Goal: Transaction & Acquisition: Download file/media

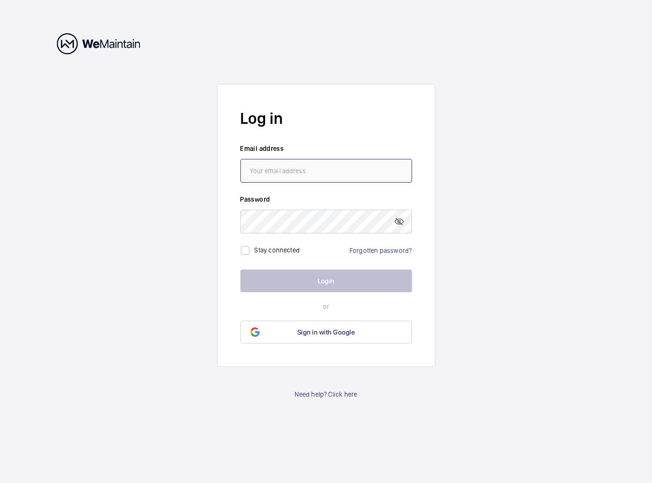
click at [330, 169] on input "email" at bounding box center [326, 171] width 172 height 24
click at [355, 167] on input "email" at bounding box center [326, 171] width 172 height 24
paste input "rhyss_lewis_external@bat.com"
type input "rhyss_lewis_external@bat.com"
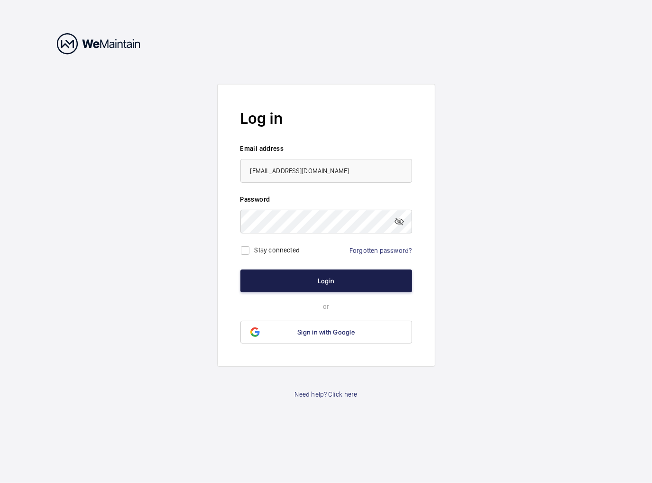
drag, startPoint x: 307, startPoint y: 282, endPoint x: 307, endPoint y: 289, distance: 7.1
click at [307, 283] on button "Login" at bounding box center [326, 280] width 172 height 23
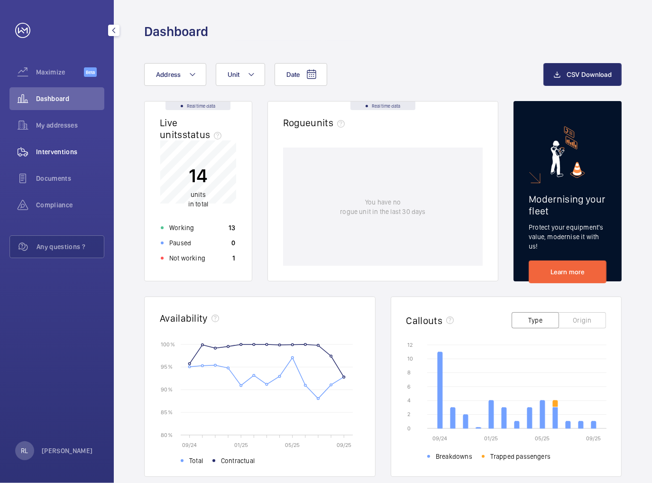
click at [44, 152] on span "Interventions" at bounding box center [70, 151] width 68 height 9
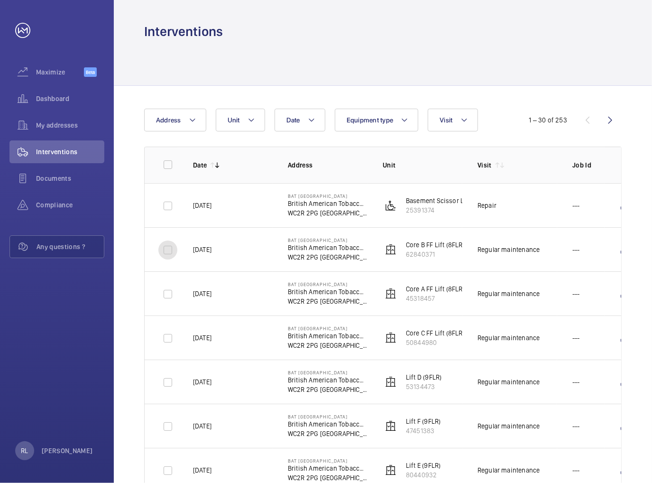
click at [166, 247] on input "checkbox" at bounding box center [167, 249] width 19 height 19
checkbox input "true"
click at [167, 290] on input "checkbox" at bounding box center [167, 294] width 19 height 19
checkbox input "true"
click at [165, 340] on input "checkbox" at bounding box center [167, 338] width 19 height 19
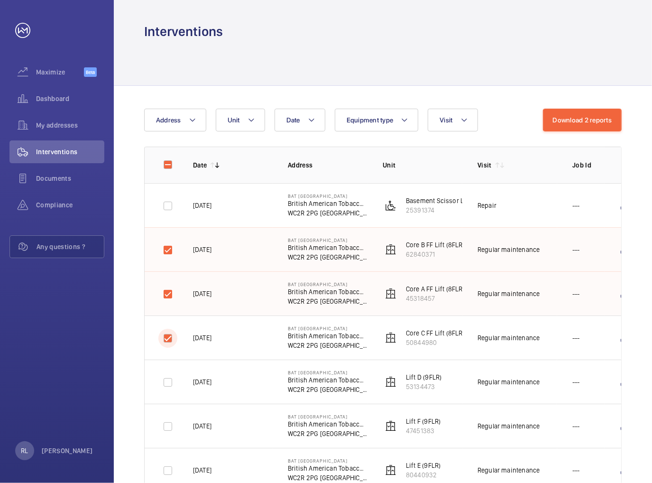
checkbox input "true"
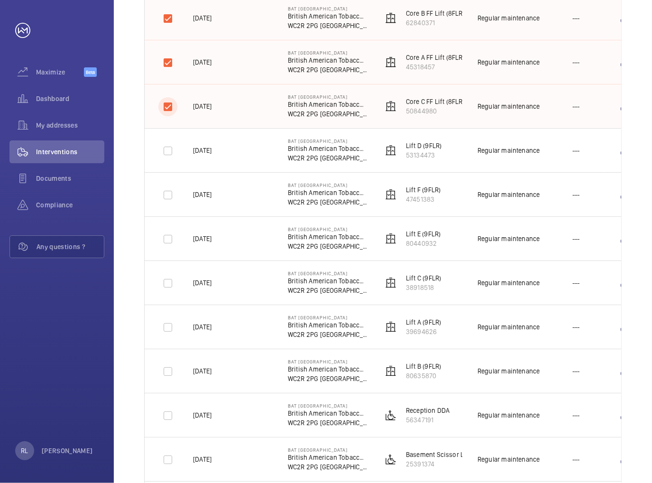
scroll to position [237, 0]
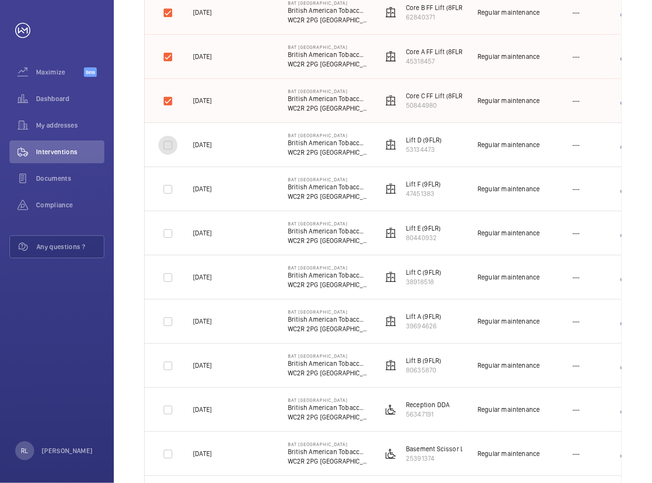
click at [167, 143] on input "checkbox" at bounding box center [167, 145] width 19 height 19
checkbox input "true"
click at [165, 194] on input "checkbox" at bounding box center [167, 189] width 19 height 19
checkbox input "true"
click at [166, 232] on input "checkbox" at bounding box center [167, 233] width 19 height 19
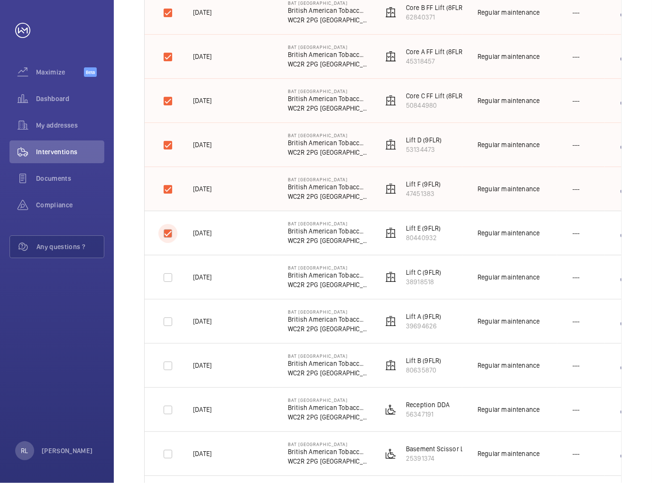
checkbox input "true"
click at [165, 273] on input "checkbox" at bounding box center [167, 277] width 19 height 19
checkbox input "true"
click at [171, 317] on input "checkbox" at bounding box center [167, 321] width 19 height 19
checkbox input "true"
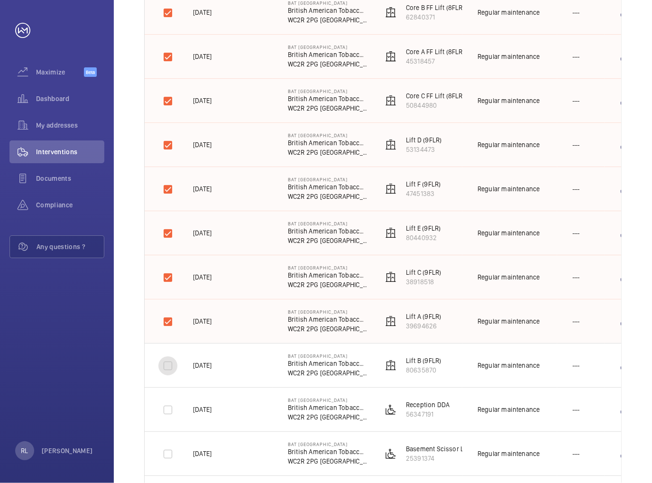
click at [169, 360] on input "checkbox" at bounding box center [167, 365] width 19 height 19
checkbox input "true"
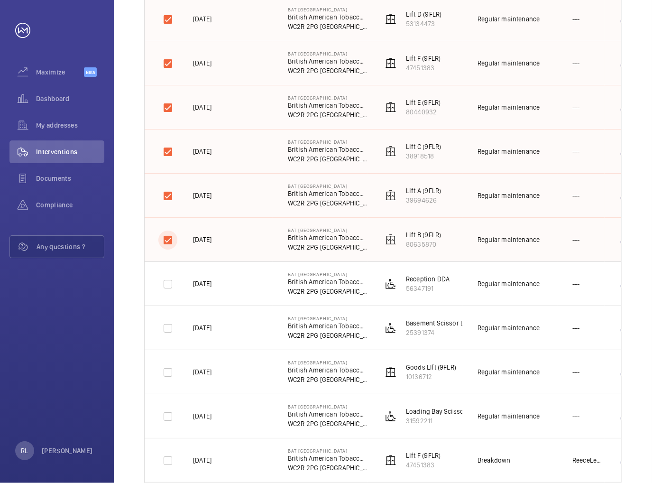
scroll to position [379, 0]
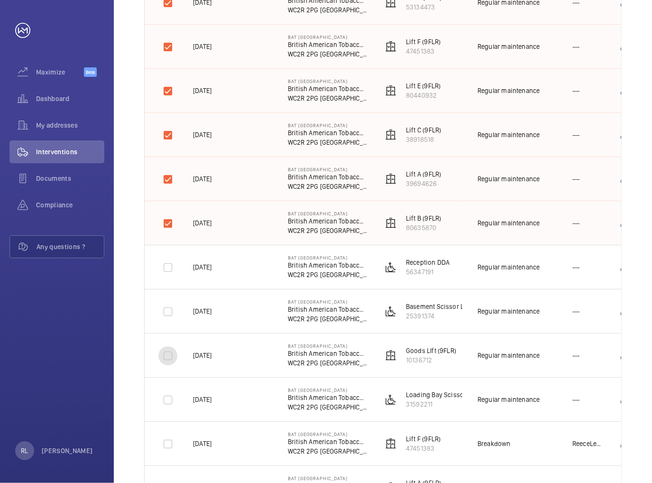
click at [168, 350] on input "checkbox" at bounding box center [167, 355] width 19 height 19
checkbox input "true"
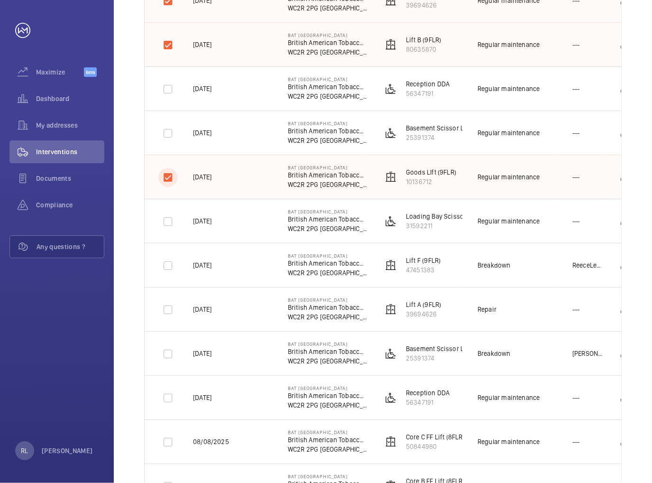
scroll to position [569, 0]
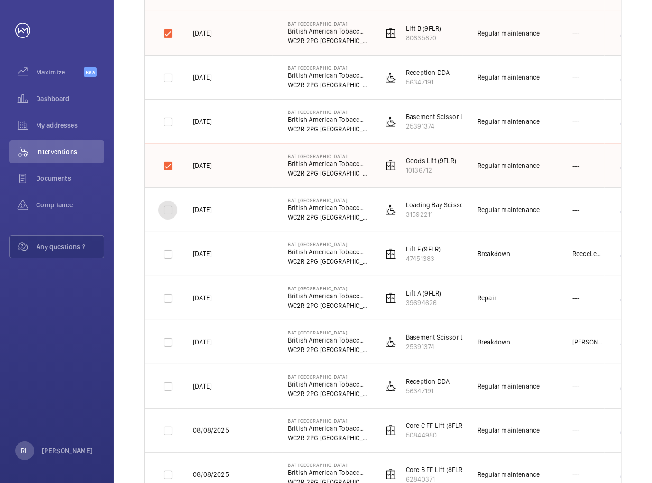
click at [165, 205] on input "checkbox" at bounding box center [167, 210] width 19 height 19
checkbox input "true"
click at [168, 123] on input "checkbox" at bounding box center [167, 121] width 19 height 19
checkbox input "true"
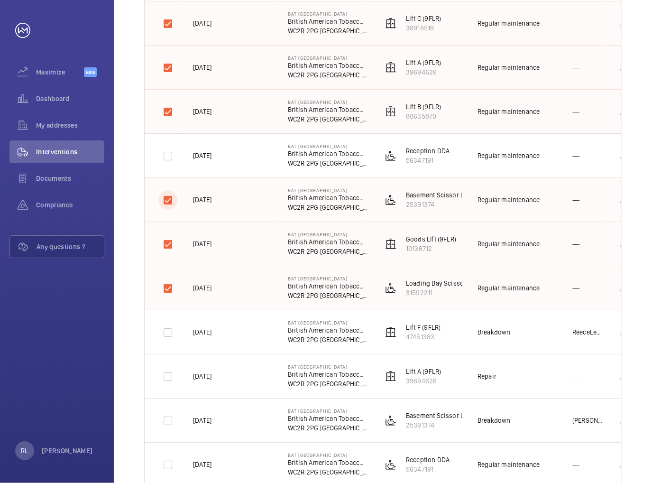
scroll to position [474, 0]
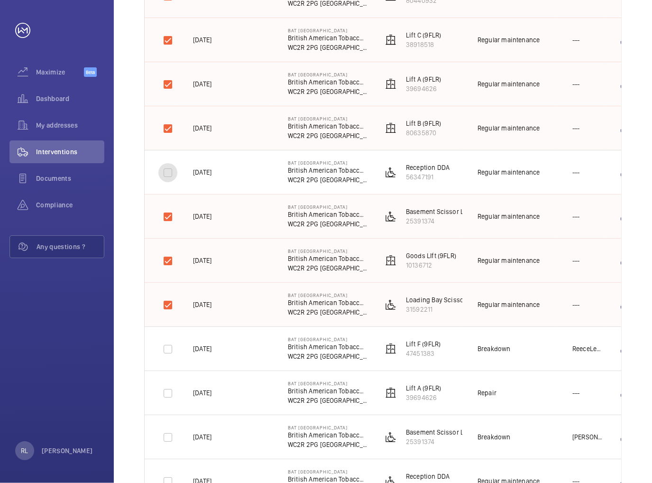
click at [161, 173] on input "checkbox" at bounding box center [167, 172] width 19 height 19
checkbox input "true"
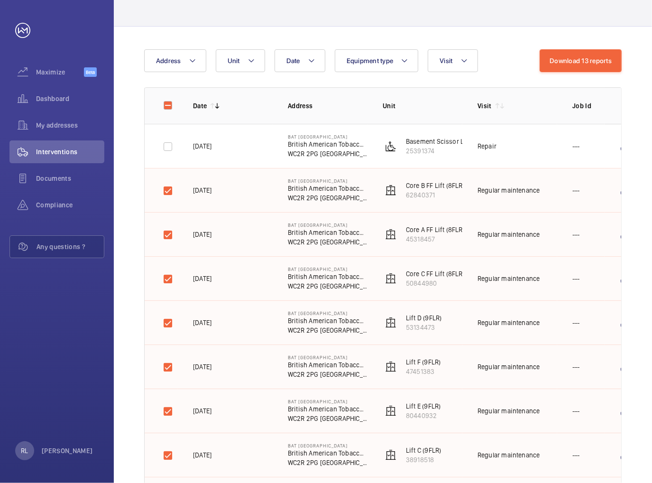
scroll to position [47, 0]
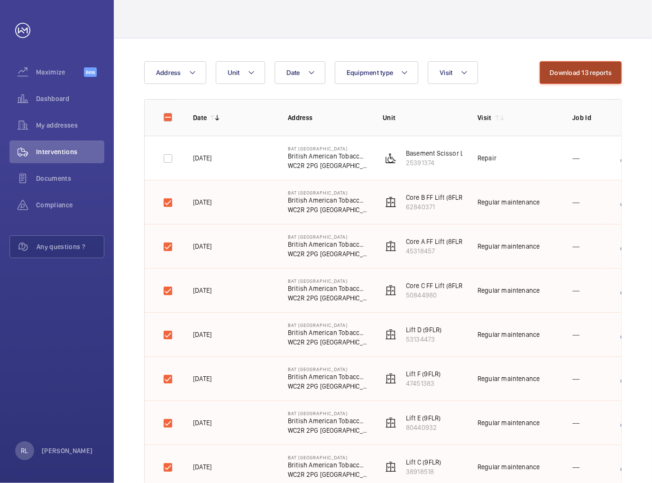
click at [605, 73] on button "Download 13 reports" at bounding box center [581, 72] width 82 height 23
click at [582, 72] on button "Download 13 reports" at bounding box center [581, 72] width 82 height 23
click at [165, 115] on input "checkbox" at bounding box center [167, 117] width 19 height 19
checkbox input "true"
checkbox input "false"
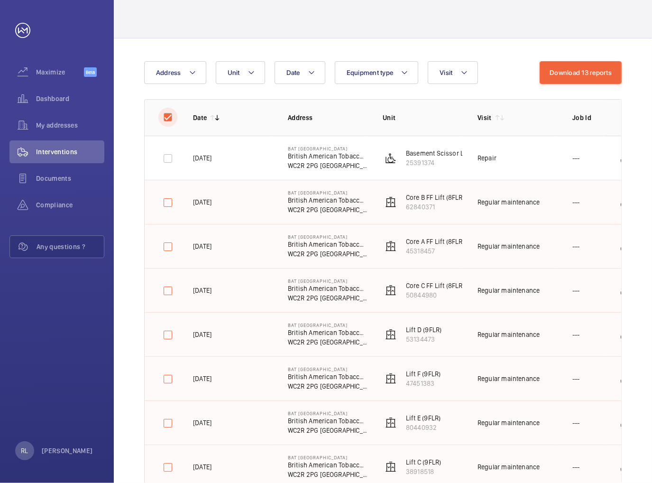
checkbox input "false"
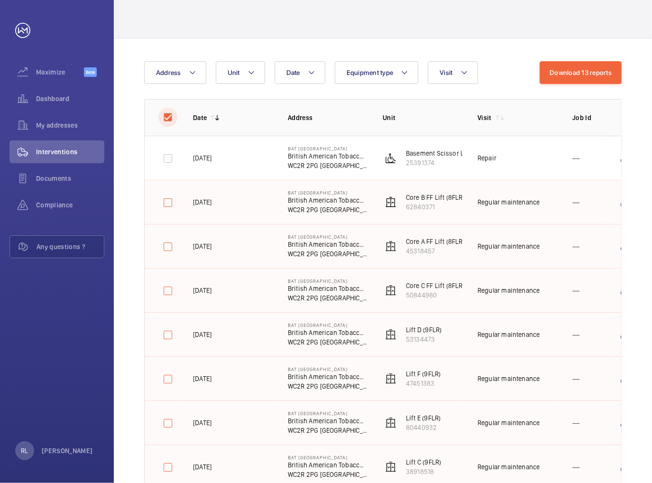
checkbox input "false"
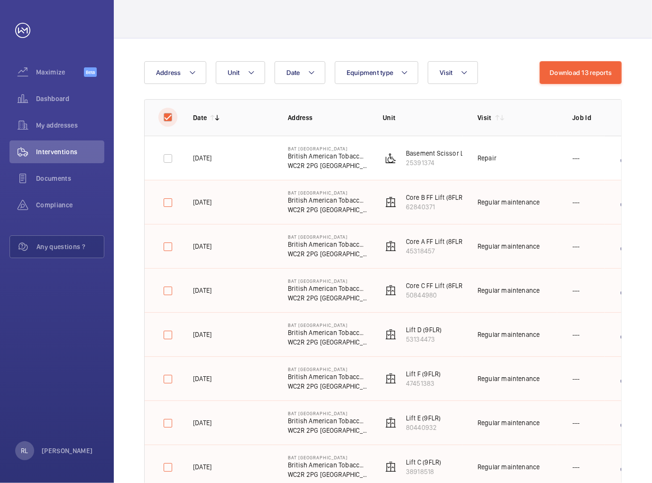
checkbox input "false"
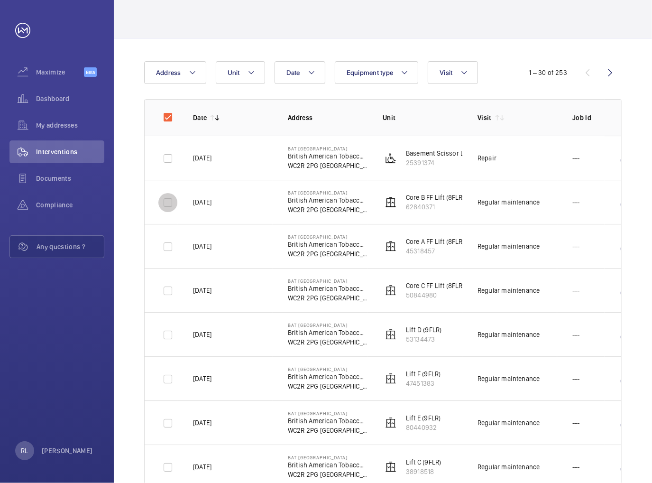
click at [164, 202] on input "checkbox" at bounding box center [167, 202] width 19 height 19
checkbox input "true"
click at [607, 73] on button "Download 1 report" at bounding box center [584, 72] width 74 height 23
click at [572, 69] on button "Download 1 report" at bounding box center [584, 72] width 74 height 23
click at [575, 73] on button "Download 1 report" at bounding box center [584, 72] width 74 height 23
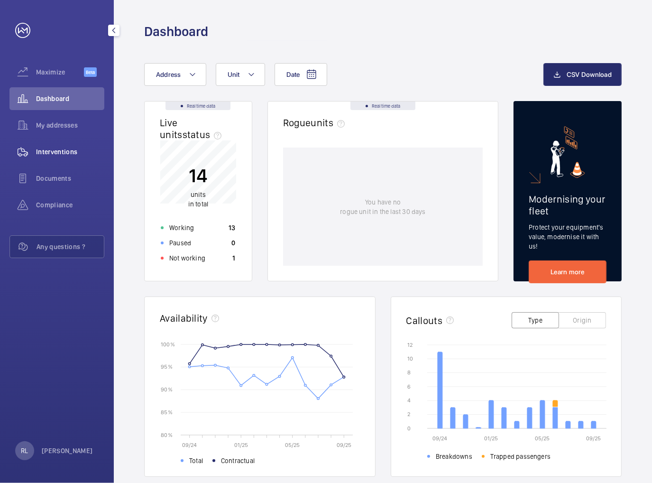
drag, startPoint x: 74, startPoint y: 147, endPoint x: 86, endPoint y: 145, distance: 13.0
click at [74, 147] on span "Interventions" at bounding box center [70, 151] width 68 height 9
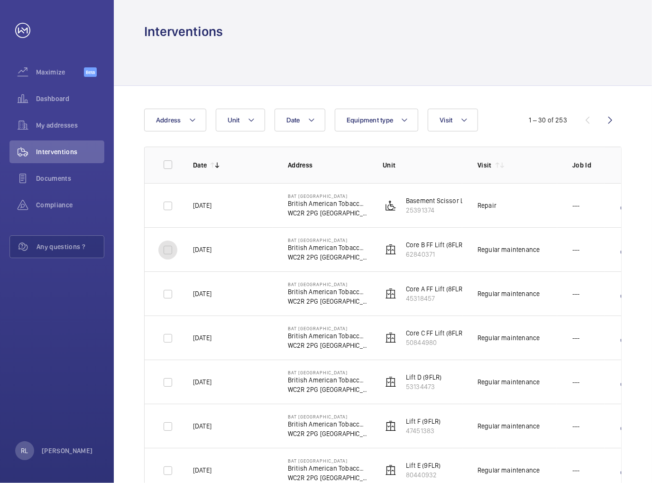
click at [165, 252] on input "checkbox" at bounding box center [167, 249] width 19 height 19
checkbox input "true"
click at [576, 124] on button "Download 1 report" at bounding box center [584, 120] width 74 height 23
click at [168, 298] on input "checkbox" at bounding box center [167, 294] width 19 height 19
checkbox input "true"
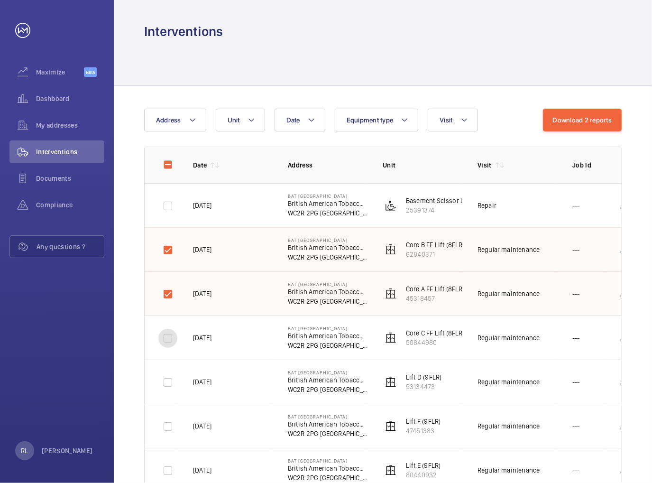
click at [165, 336] on input "checkbox" at bounding box center [167, 338] width 19 height 19
checkbox input "true"
drag, startPoint x: 166, startPoint y: 379, endPoint x: 167, endPoint y: 400, distance: 20.9
click at [167, 384] on input "checkbox" at bounding box center [167, 382] width 19 height 19
checkbox input "true"
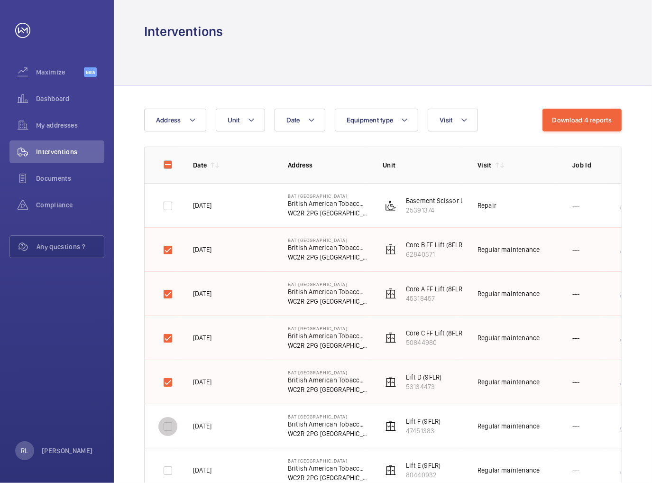
drag, startPoint x: 166, startPoint y: 419, endPoint x: 176, endPoint y: 393, distance: 28.3
click at [166, 420] on input "checkbox" at bounding box center [167, 426] width 19 height 19
checkbox input "true"
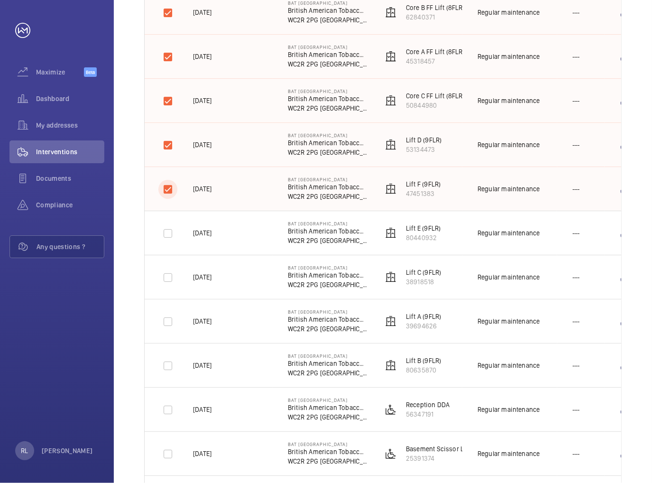
scroll to position [190, 0]
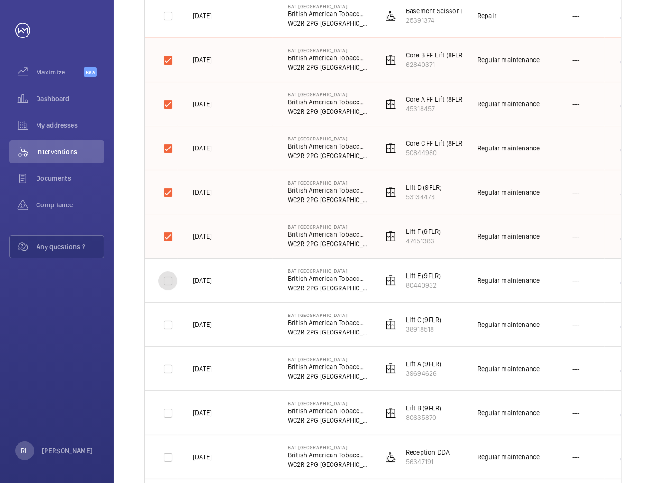
click at [168, 280] on input "checkbox" at bounding box center [167, 280] width 19 height 19
checkbox input "true"
click at [169, 322] on input "checkbox" at bounding box center [167, 324] width 19 height 19
checkbox input "true"
drag, startPoint x: 175, startPoint y: 379, endPoint x: 172, endPoint y: 391, distance: 12.7
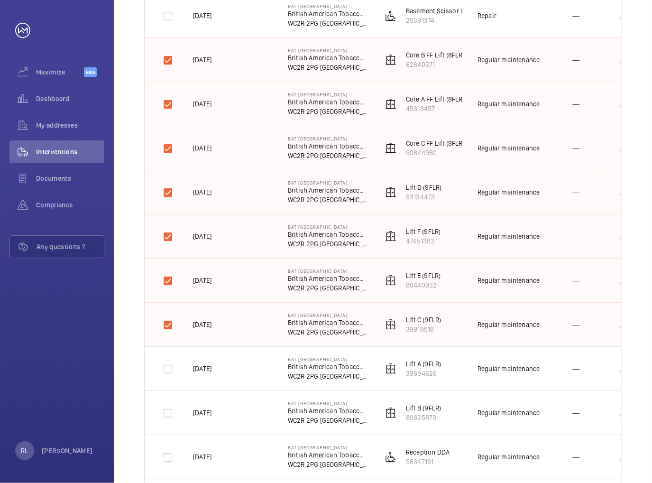
click at [175, 379] on div at bounding box center [167, 369] width 23 height 23
checkbox input "true"
click at [166, 408] on input "checkbox" at bounding box center [167, 413] width 19 height 19
checkbox input "true"
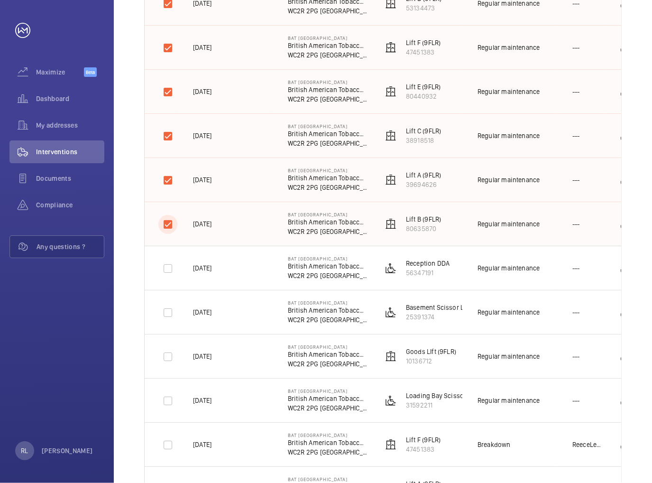
scroll to position [379, 0]
click at [171, 269] on input "checkbox" at bounding box center [167, 267] width 19 height 19
checkbox input "true"
click at [168, 355] on input "checkbox" at bounding box center [167, 355] width 19 height 19
checkbox input "true"
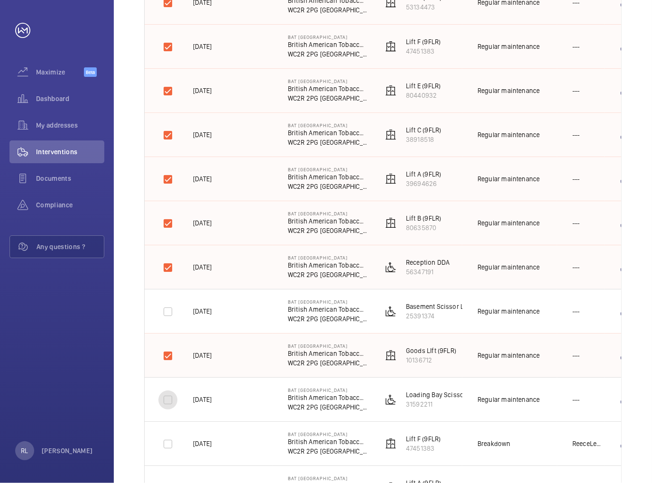
click at [175, 394] on input "checkbox" at bounding box center [167, 399] width 19 height 19
checkbox input "true"
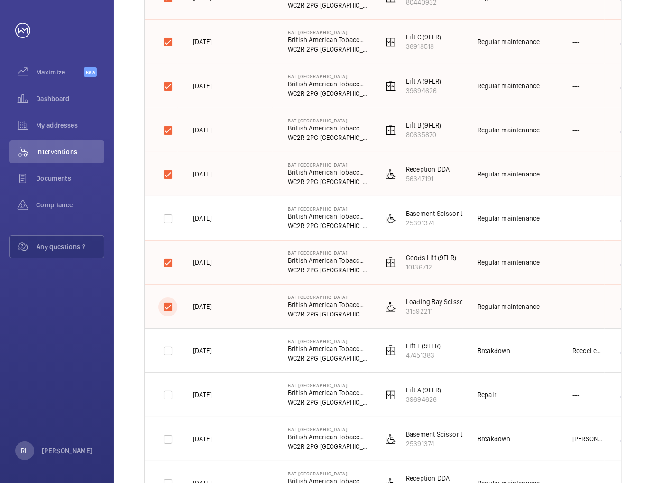
scroll to position [522, 0]
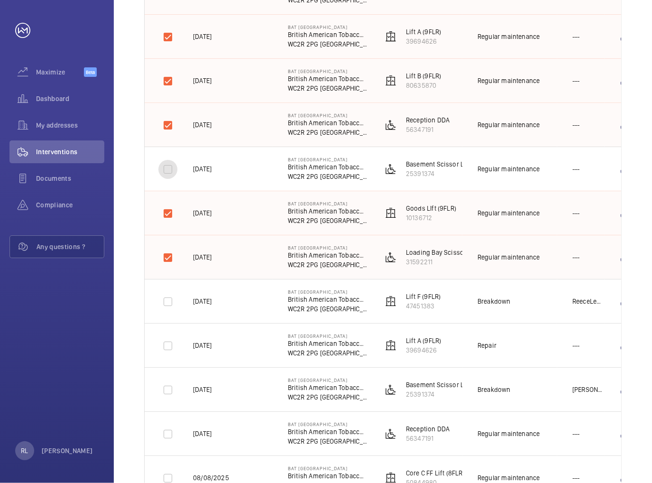
click at [172, 170] on input "checkbox" at bounding box center [167, 169] width 19 height 19
checkbox input "true"
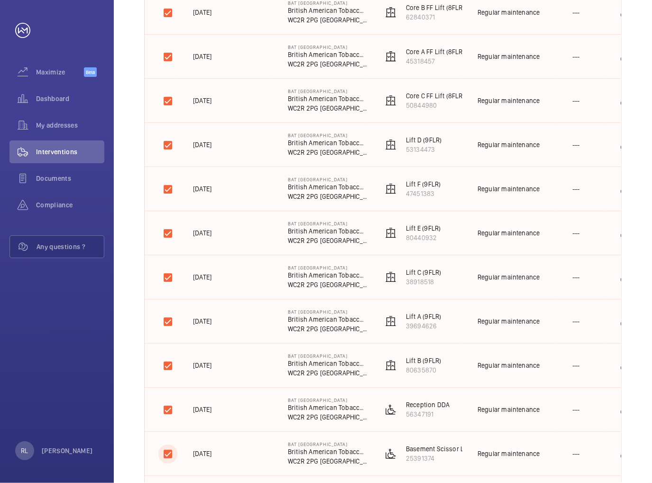
scroll to position [0, 0]
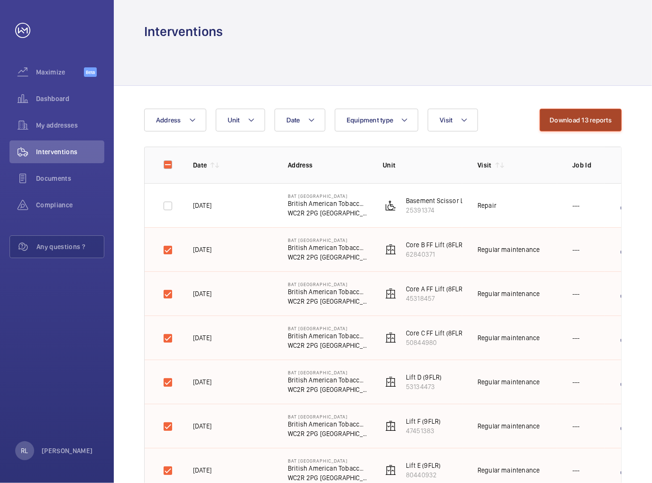
click at [545, 113] on button "Download 13 reports" at bounding box center [581, 120] width 82 height 23
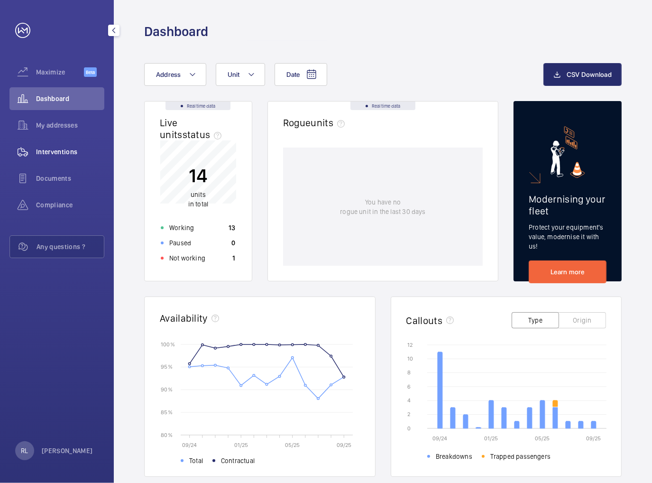
click at [57, 150] on span "Interventions" at bounding box center [70, 151] width 68 height 9
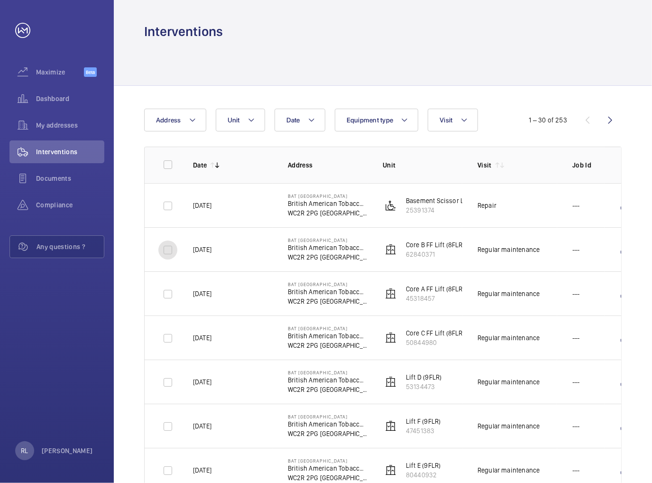
click at [167, 249] on input "checkbox" at bounding box center [167, 249] width 19 height 19
click at [579, 120] on button "Download 1 report" at bounding box center [584, 120] width 74 height 23
click at [589, 118] on button "Download 1 report" at bounding box center [584, 120] width 74 height 23
click at [575, 120] on button "Download 1 report" at bounding box center [584, 120] width 74 height 23
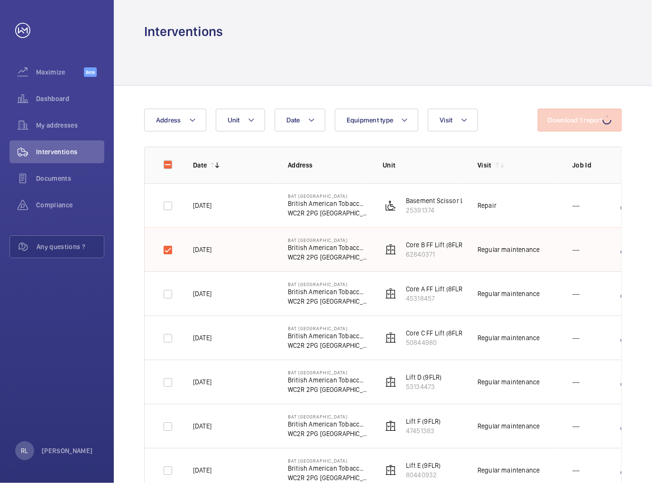
click at [575, 120] on button "Download 1 report" at bounding box center [580, 120] width 84 height 23
click at [575, 120] on button "Download 1 report" at bounding box center [584, 120] width 74 height 23
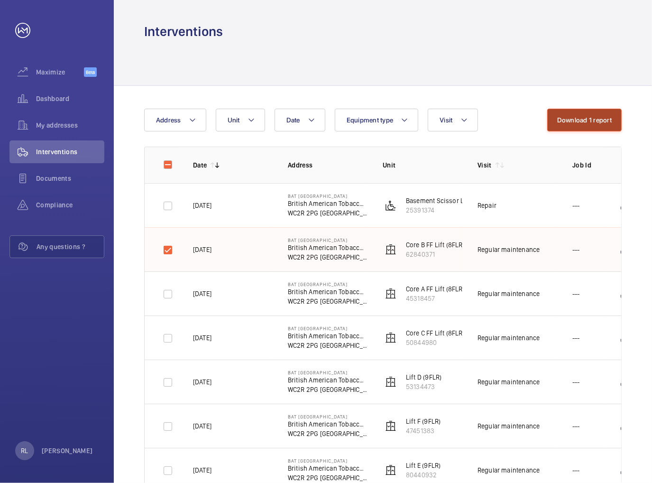
click at [575, 120] on button "Download 1 report" at bounding box center [584, 120] width 74 height 23
drag, startPoint x: 170, startPoint y: 254, endPoint x: 171, endPoint y: 261, distance: 7.6
click at [170, 255] on input "checkbox" at bounding box center [167, 249] width 19 height 19
checkbox input "false"
click at [168, 298] on input "checkbox" at bounding box center [167, 294] width 19 height 19
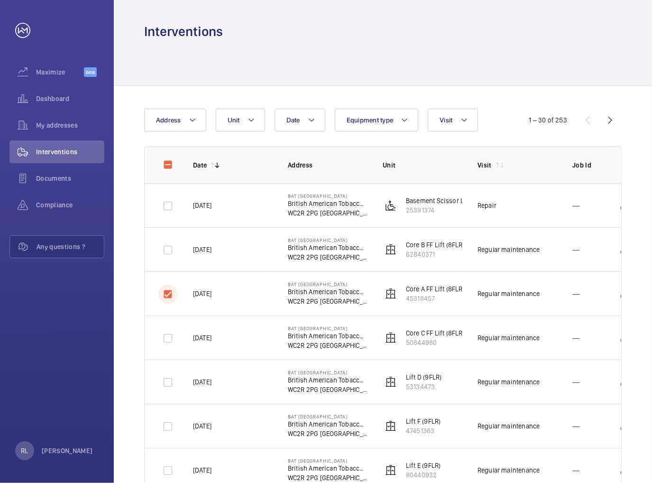
checkbox input "true"
click at [599, 119] on button "Download 1 report" at bounding box center [584, 120] width 74 height 23
drag, startPoint x: 166, startPoint y: 253, endPoint x: 167, endPoint y: 265, distance: 12.3
click at [167, 253] on input "checkbox" at bounding box center [167, 249] width 19 height 19
checkbox input "true"
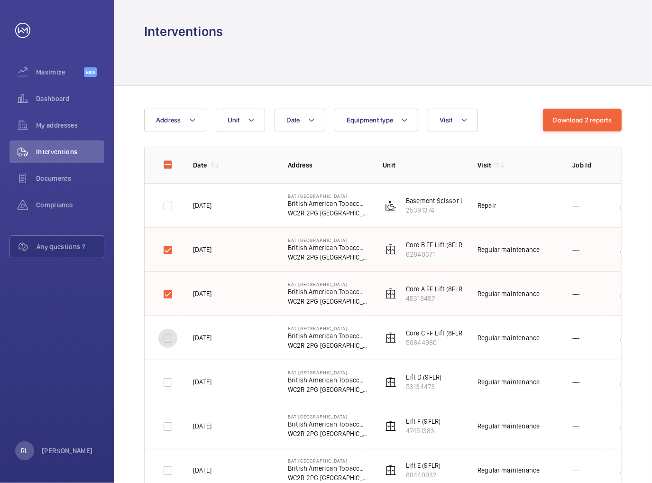
click at [166, 340] on input "checkbox" at bounding box center [167, 338] width 19 height 19
checkbox input "true"
click at [166, 379] on input "checkbox" at bounding box center [167, 382] width 19 height 19
checkbox input "true"
click at [168, 417] on input "checkbox" at bounding box center [167, 426] width 19 height 19
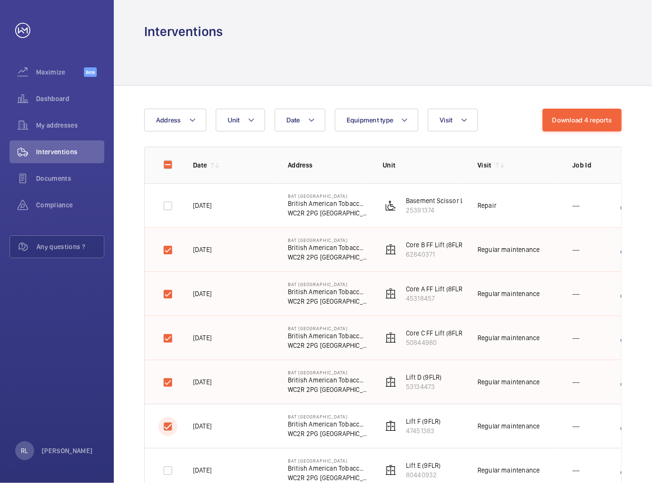
checkbox input "true"
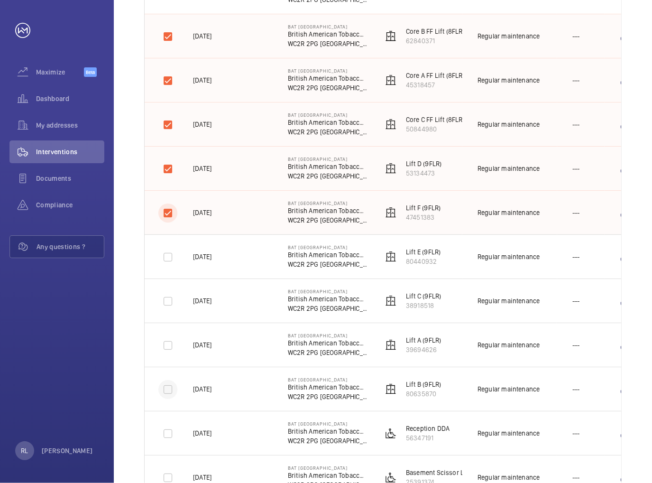
scroll to position [237, 0]
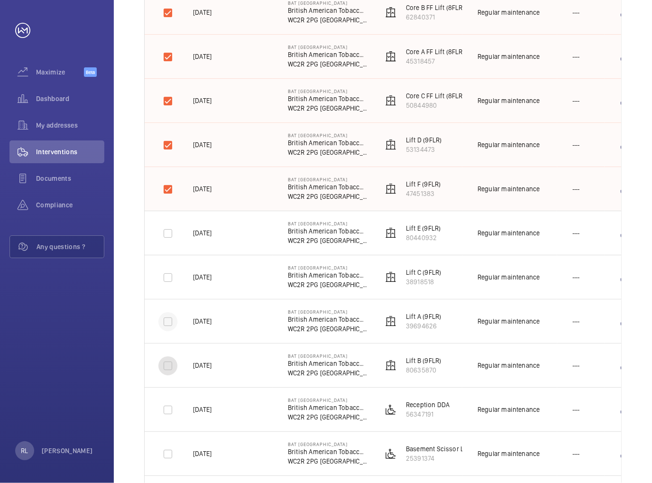
drag, startPoint x: 171, startPoint y: 360, endPoint x: 166, endPoint y: 327, distance: 33.7
click at [171, 356] on input "checkbox" at bounding box center [167, 365] width 19 height 19
checkbox input "true"
drag, startPoint x: 166, startPoint y: 327, endPoint x: 168, endPoint y: 296, distance: 30.4
click at [166, 322] on input "checkbox" at bounding box center [167, 321] width 19 height 19
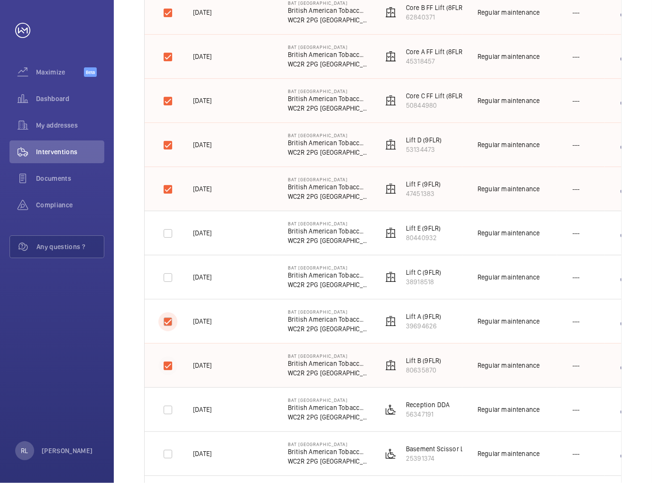
checkbox input "true"
drag, startPoint x: 169, startPoint y: 285, endPoint x: 169, endPoint y: 272, distance: 12.3
click at [169, 280] on input "checkbox" at bounding box center [167, 277] width 19 height 19
checkbox input "true"
click at [170, 227] on input "checkbox" at bounding box center [167, 233] width 19 height 19
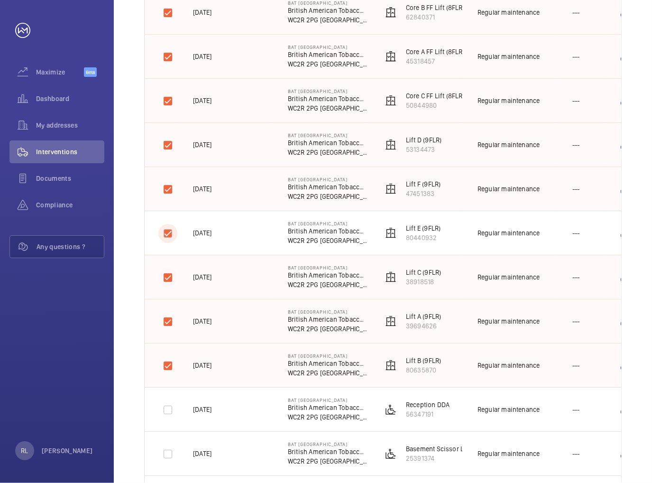
checkbox input "true"
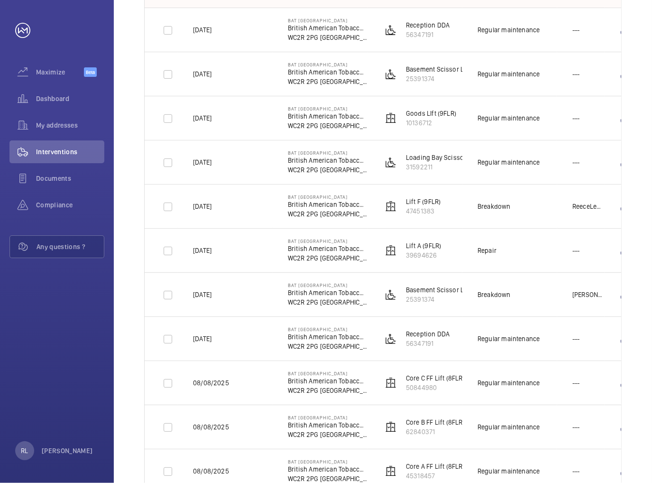
scroll to position [474, 0]
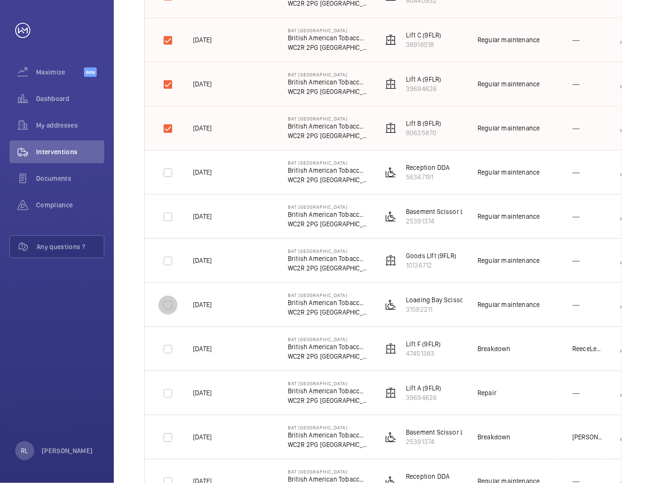
click at [167, 300] on input "checkbox" at bounding box center [167, 304] width 19 height 19
checkbox input "true"
click at [169, 259] on input "checkbox" at bounding box center [167, 260] width 19 height 19
checkbox input "true"
click at [176, 210] on input "checkbox" at bounding box center [167, 216] width 19 height 19
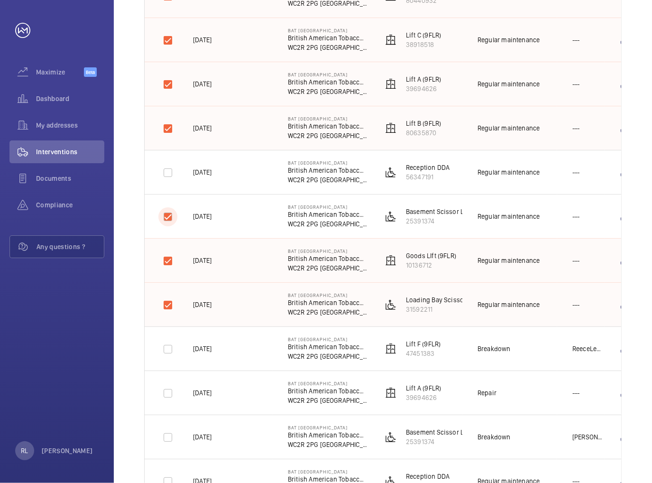
checkbox input "true"
click at [169, 168] on input "checkbox" at bounding box center [167, 172] width 19 height 19
checkbox input "true"
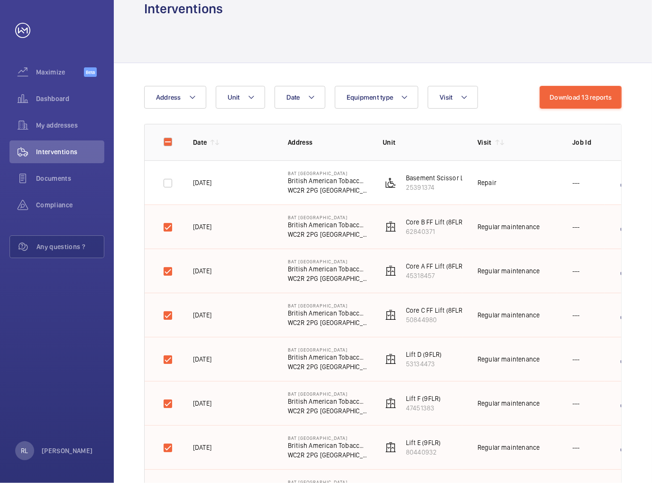
scroll to position [0, 0]
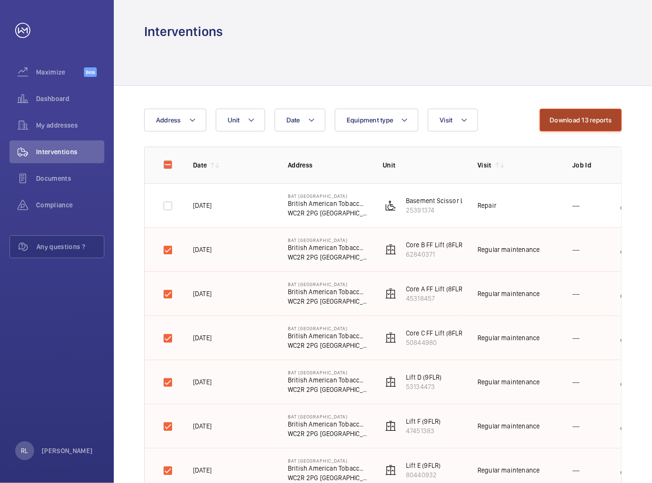
click at [576, 113] on button "Download 13 reports" at bounding box center [581, 120] width 82 height 23
click at [578, 119] on button "Download 13 reports" at bounding box center [581, 120] width 82 height 23
click at [578, 119] on button "Download 13 reports" at bounding box center [576, 120] width 92 height 23
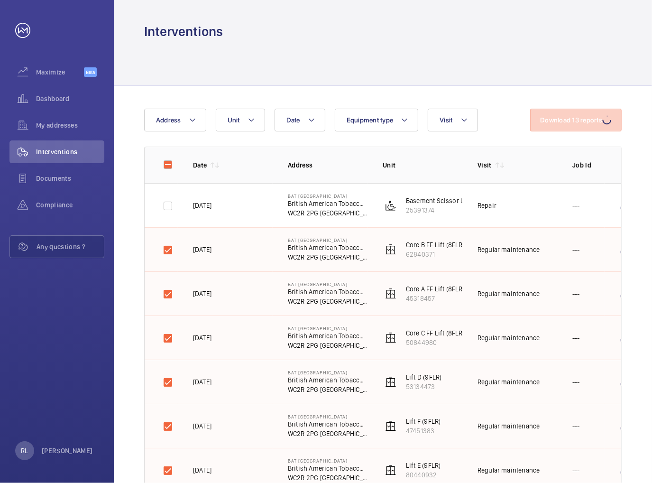
click at [578, 119] on button "Download 13 reports" at bounding box center [576, 120] width 92 height 23
click at [578, 119] on button "Download 13 reports" at bounding box center [581, 120] width 82 height 23
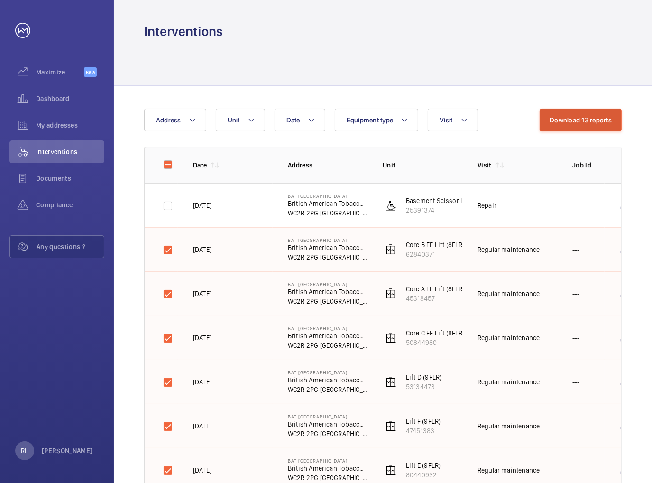
click at [578, 119] on button "Download 13 reports" at bounding box center [581, 120] width 82 height 23
click at [578, 119] on button "Download 13 reports" at bounding box center [576, 120] width 92 height 23
click at [578, 119] on button "Download 13 reports" at bounding box center [581, 120] width 82 height 23
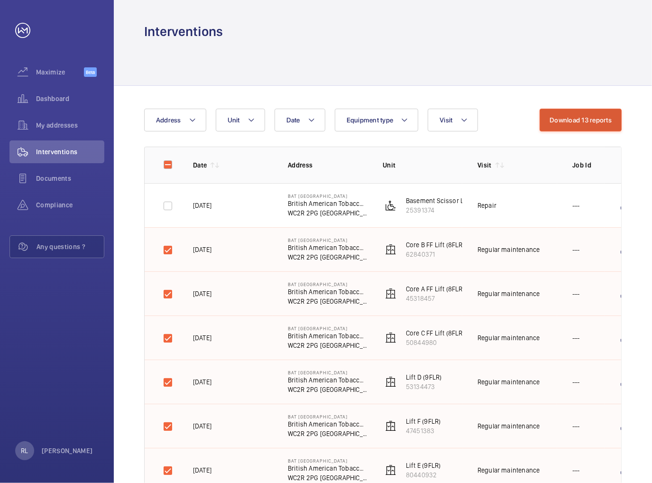
click at [578, 119] on button "Download 13 reports" at bounding box center [581, 120] width 82 height 23
click at [580, 128] on button "Download 13 reports" at bounding box center [581, 120] width 82 height 23
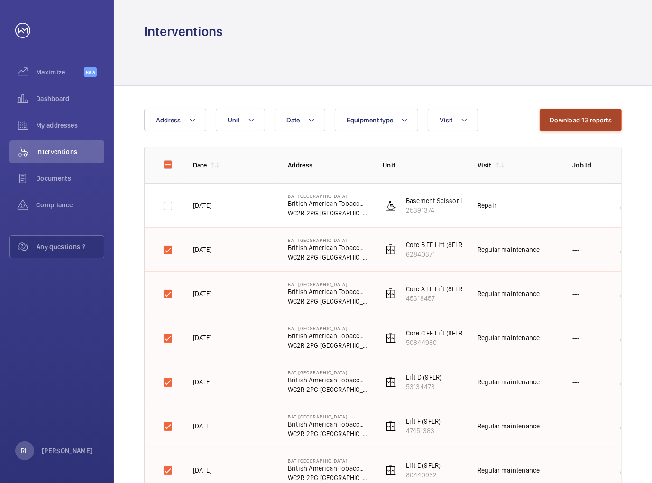
click at [584, 114] on button "Download 13 reports" at bounding box center [581, 120] width 82 height 23
click at [570, 120] on button "Download 13 reports" at bounding box center [581, 120] width 82 height 23
click at [570, 120] on button "Download 13 reports" at bounding box center [576, 120] width 92 height 23
click at [570, 120] on button "Download 13 reports" at bounding box center [581, 120] width 82 height 23
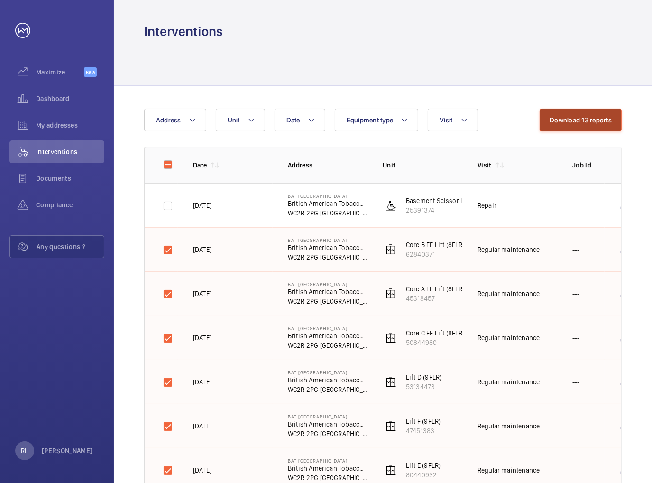
click at [561, 127] on button "Download 13 reports" at bounding box center [581, 120] width 82 height 23
click at [561, 114] on button "Download 13 reports" at bounding box center [581, 120] width 82 height 23
click at [553, 122] on button "Download 13 reports" at bounding box center [581, 120] width 82 height 23
click at [553, 122] on button "Download 13 reports" at bounding box center [576, 120] width 92 height 23
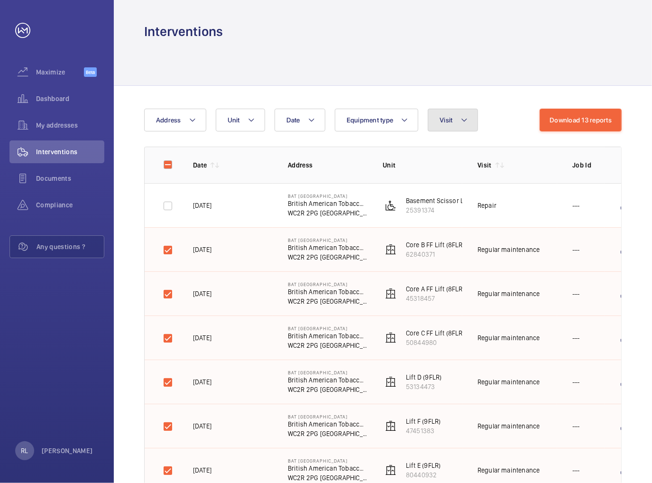
click at [472, 120] on button "Visit" at bounding box center [453, 120] width 50 height 23
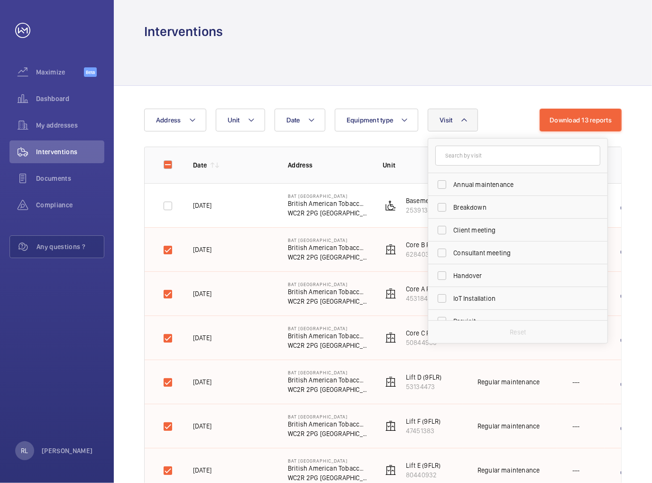
click at [522, 116] on div "Date Address Unit Equipment type Visit Annual maintenance Breakdown Client meet…" at bounding box center [341, 120] width 395 height 23
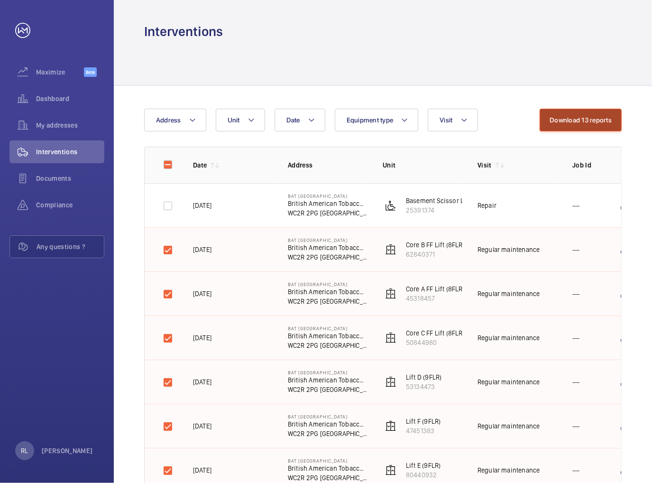
click at [568, 116] on button "Download 13 reports" at bounding box center [581, 120] width 82 height 23
click at [568, 116] on button "Download 13 reports" at bounding box center [576, 120] width 92 height 23
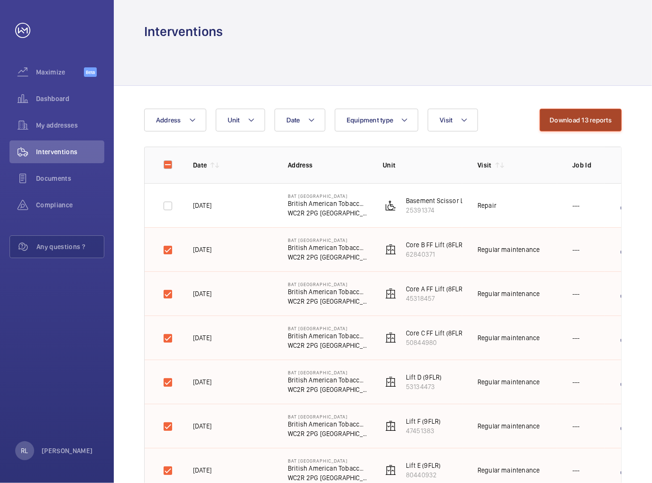
click at [568, 116] on button "Download 13 reports" at bounding box center [581, 120] width 82 height 23
click at [568, 116] on button "Download 13 reports" at bounding box center [576, 120] width 92 height 23
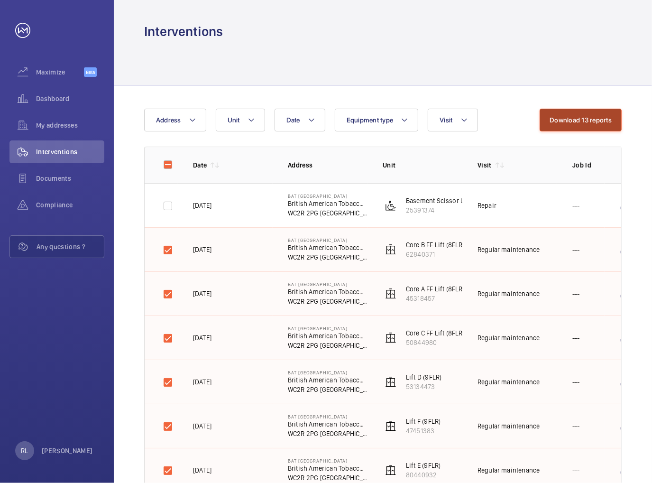
click at [568, 116] on button "Download 13 reports" at bounding box center [581, 120] width 82 height 23
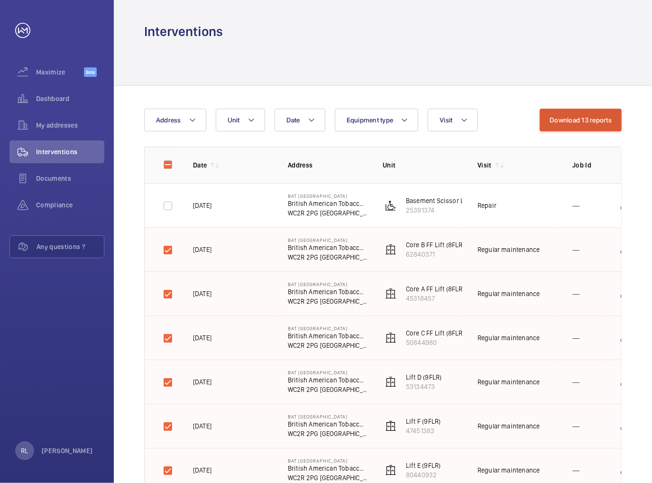
click at [568, 116] on button "Download 13 reports" at bounding box center [581, 120] width 82 height 23
click at [568, 116] on button "Download 13 reports" at bounding box center [576, 120] width 92 height 23
click at [568, 116] on button "Download 13 reports" at bounding box center [581, 120] width 82 height 23
click at [568, 116] on button "Download 13 reports" at bounding box center [576, 120] width 92 height 23
click at [568, 116] on button "Download 13 reports" at bounding box center [581, 120] width 82 height 23
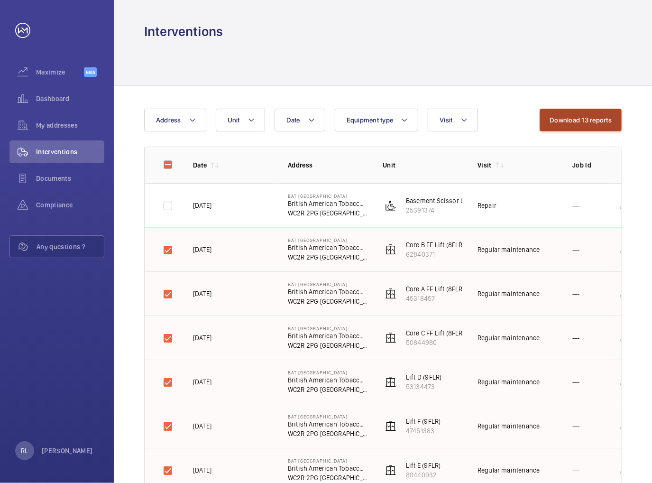
click at [568, 116] on button "Download 13 reports" at bounding box center [581, 120] width 82 height 23
click at [567, 116] on button "Download 13 reports" at bounding box center [581, 120] width 82 height 23
click at [567, 116] on button "Download 13 reports" at bounding box center [576, 120] width 92 height 23
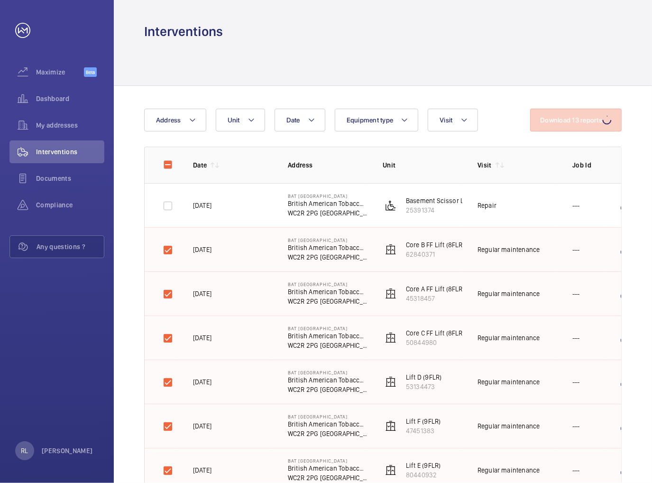
click at [567, 116] on button "Download 13 reports" at bounding box center [576, 120] width 92 height 23
click at [567, 116] on button "Download 13 reports" at bounding box center [581, 120] width 82 height 23
click at [567, 116] on button "Download 13 reports" at bounding box center [576, 120] width 92 height 23
click at [567, 116] on button "Download 13 reports" at bounding box center [581, 120] width 82 height 23
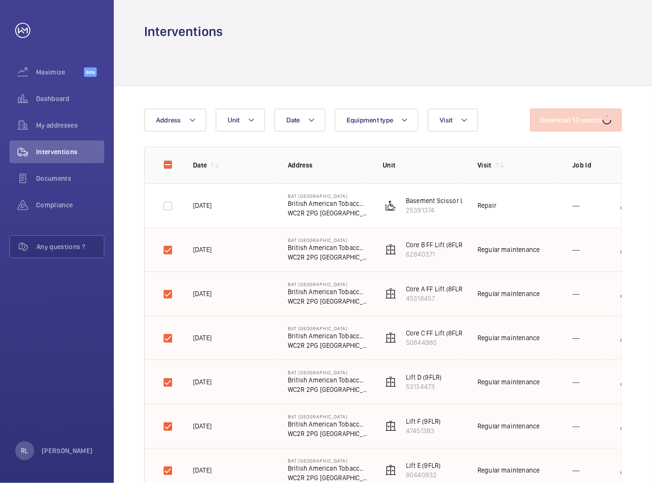
click at [567, 116] on button "Download 13 reports" at bounding box center [576, 120] width 92 height 23
click at [567, 116] on button "Download 13 reports" at bounding box center [581, 120] width 82 height 23
click at [567, 116] on button "Download 13 reports" at bounding box center [576, 120] width 92 height 23
click at [567, 116] on button "Download 13 reports" at bounding box center [581, 120] width 82 height 23
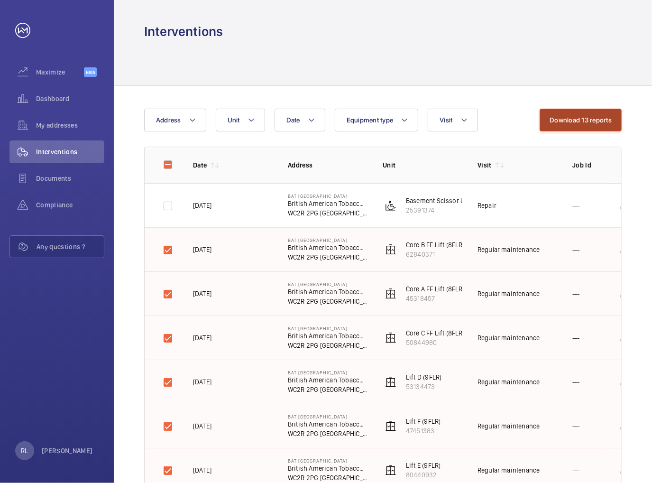
click at [567, 116] on button "Download 13 reports" at bounding box center [581, 120] width 82 height 23
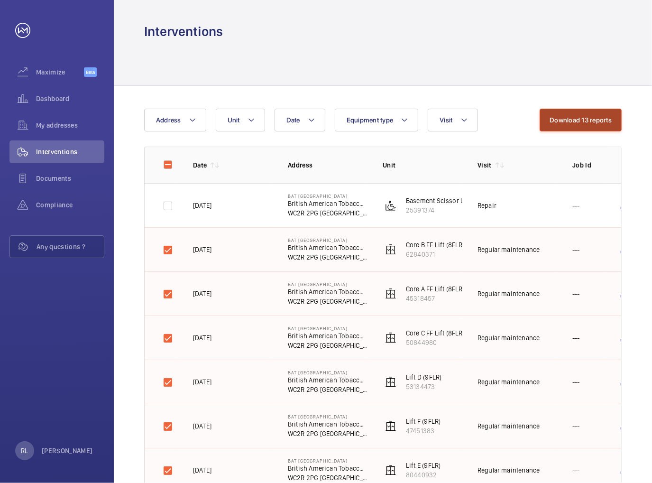
click at [567, 116] on button "Download 13 reports" at bounding box center [581, 120] width 82 height 23
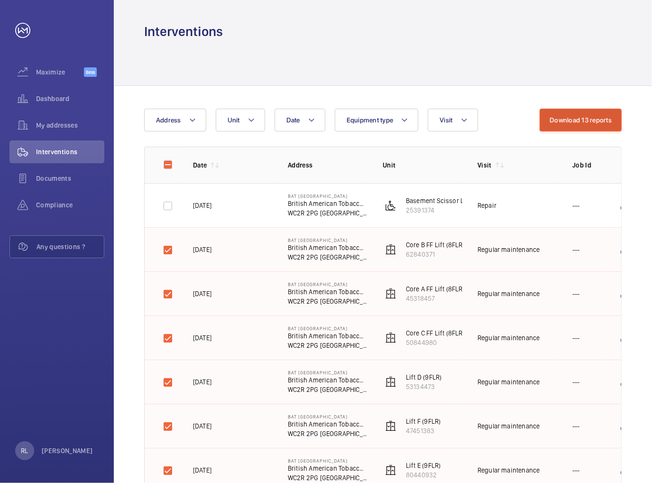
click at [567, 116] on button "Download 13 reports" at bounding box center [581, 120] width 82 height 23
click at [567, 116] on button "Download 13 reports" at bounding box center [576, 120] width 92 height 23
click at [567, 116] on button "Download 13 reports" at bounding box center [581, 120] width 82 height 23
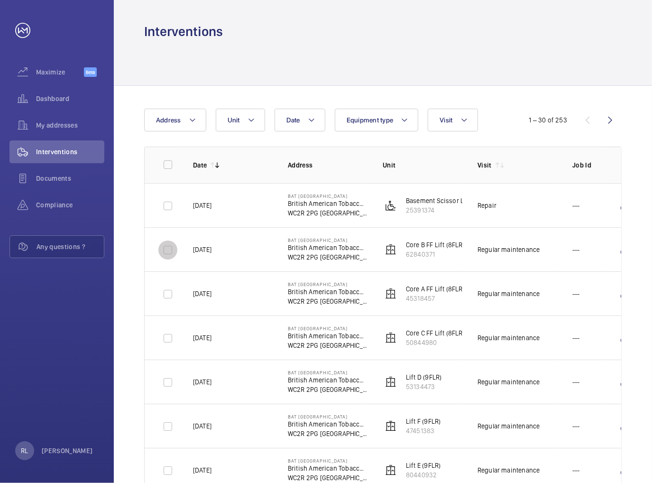
click at [172, 253] on input "checkbox" at bounding box center [167, 249] width 19 height 19
checkbox input "true"
drag, startPoint x: 166, startPoint y: 290, endPoint x: 172, endPoint y: 346, distance: 56.2
click at [167, 291] on input "checkbox" at bounding box center [167, 294] width 19 height 19
checkbox input "true"
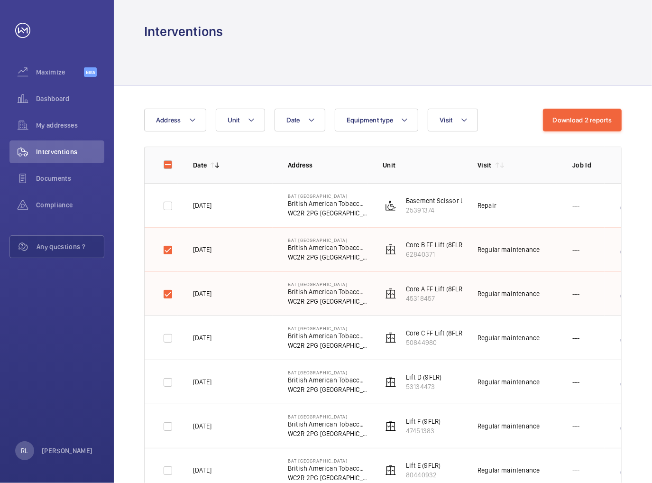
click at [172, 350] on td at bounding box center [161, 337] width 33 height 44
drag, startPoint x: 171, startPoint y: 345, endPoint x: 170, endPoint y: 376, distance: 31.3
click at [170, 345] on input "checkbox" at bounding box center [167, 338] width 19 height 19
checkbox input "true"
click at [170, 378] on input "checkbox" at bounding box center [167, 382] width 19 height 19
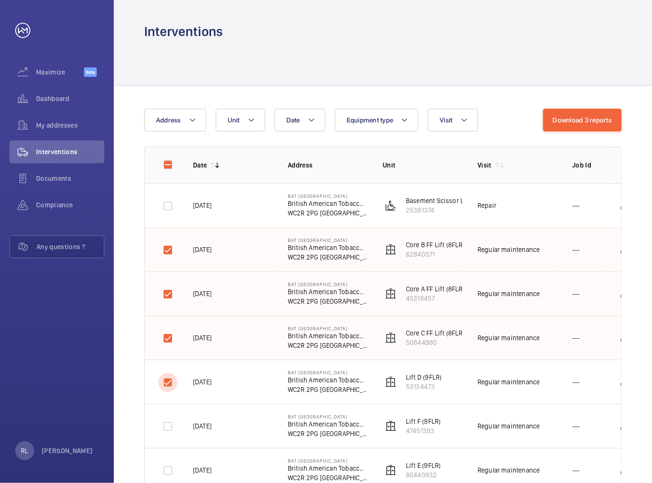
checkbox input "true"
click at [172, 421] on input "checkbox" at bounding box center [167, 426] width 19 height 19
checkbox input "true"
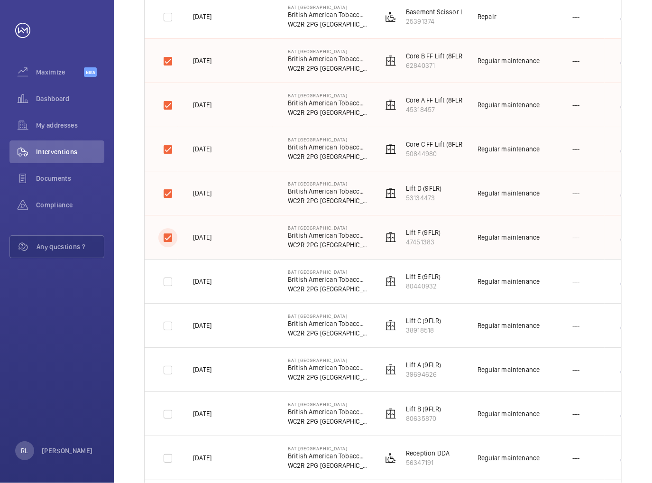
scroll to position [190, 0]
click at [173, 281] on input "checkbox" at bounding box center [167, 280] width 19 height 19
checkbox input "true"
click at [170, 331] on input "checkbox" at bounding box center [167, 324] width 19 height 19
checkbox input "true"
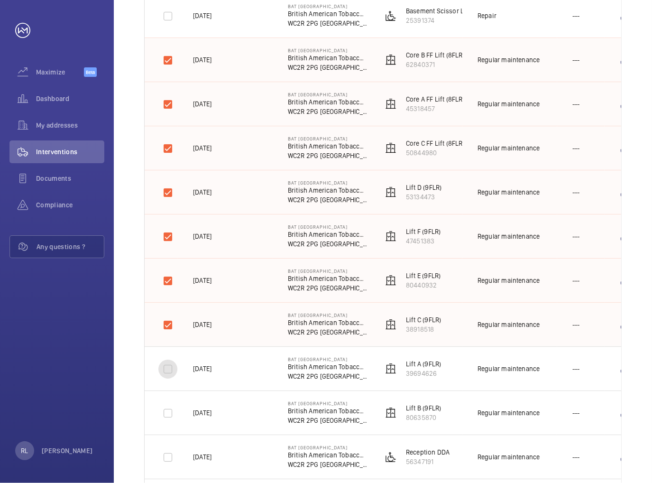
click at [170, 365] on input "checkbox" at bounding box center [167, 368] width 19 height 19
checkbox input "true"
click at [171, 419] on input "checkbox" at bounding box center [167, 413] width 19 height 19
checkbox input "true"
click at [174, 463] on input "checkbox" at bounding box center [167, 457] width 19 height 19
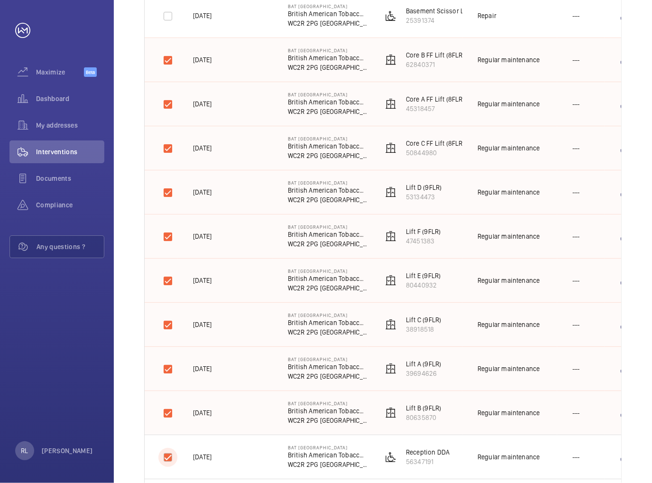
checkbox input "true"
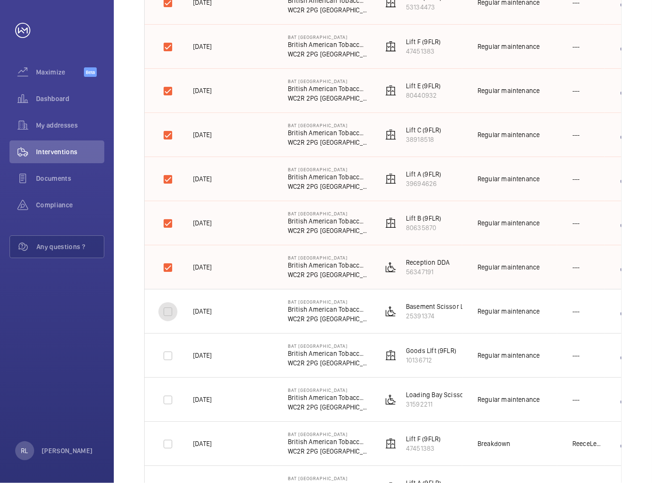
click at [164, 310] on input "checkbox" at bounding box center [167, 311] width 19 height 19
checkbox input "true"
click at [164, 361] on input "checkbox" at bounding box center [167, 355] width 19 height 19
checkbox input "true"
click at [171, 405] on input "checkbox" at bounding box center [167, 399] width 19 height 19
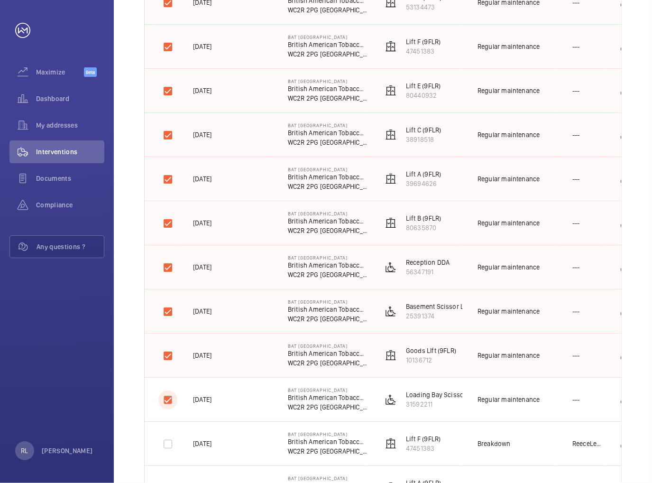
checkbox input "true"
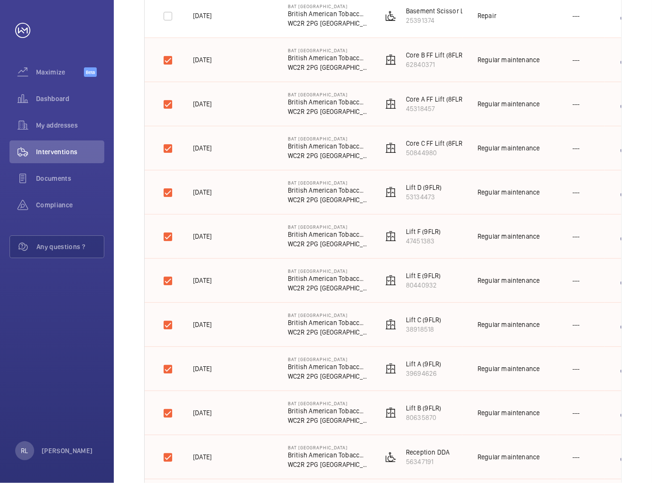
scroll to position [0, 0]
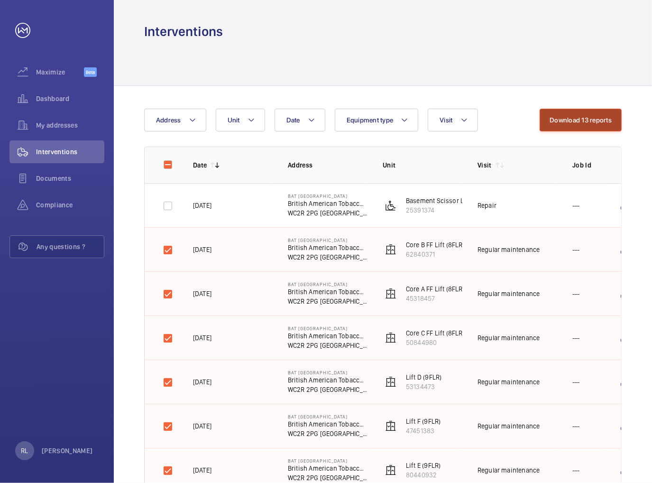
click at [584, 117] on button "Download 13 reports" at bounding box center [581, 120] width 82 height 23
click at [573, 119] on button "Download 13 reports" at bounding box center [581, 120] width 82 height 23
click at [573, 119] on button "Download 13 reports" at bounding box center [576, 120] width 92 height 23
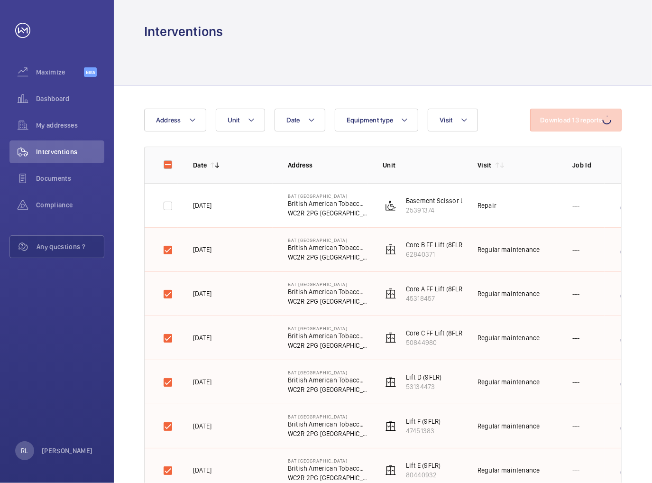
click at [573, 119] on button "Download 13 reports" at bounding box center [576, 120] width 92 height 23
click at [573, 119] on button "Download 13 reports" at bounding box center [581, 120] width 82 height 23
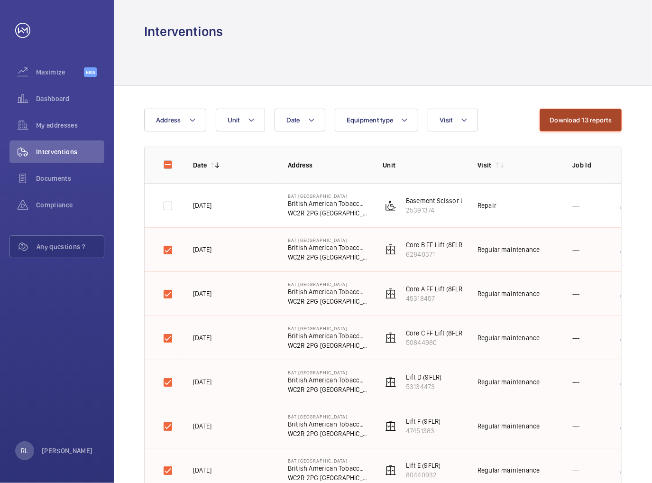
click at [573, 119] on button "Download 13 reports" at bounding box center [581, 120] width 82 height 23
click at [579, 126] on button "Download 13 reports" at bounding box center [581, 120] width 82 height 23
click at [584, 124] on button "Download 13 reports" at bounding box center [581, 120] width 82 height 23
click at [573, 118] on button "Download 13 reports" at bounding box center [581, 120] width 82 height 23
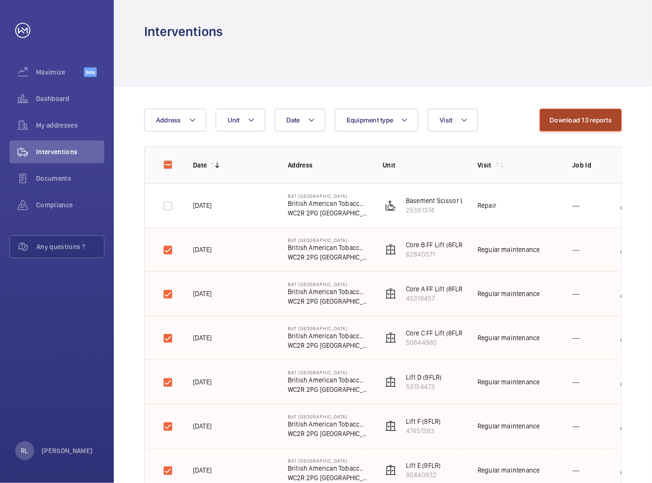
click at [567, 116] on button "Download 13 reports" at bounding box center [581, 120] width 82 height 23
click at [571, 115] on button "Download 13 reports" at bounding box center [581, 120] width 82 height 23
click at [571, 115] on button "Download 13 reports" at bounding box center [576, 120] width 92 height 23
click at [571, 115] on button "Download 13 reports" at bounding box center [581, 120] width 82 height 23
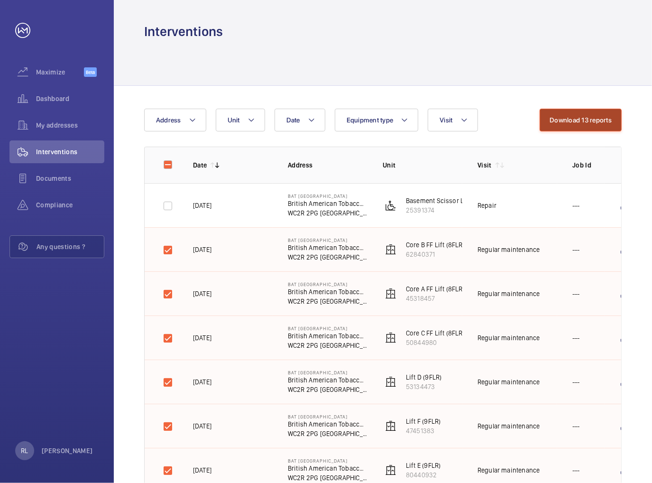
click at [571, 115] on button "Download 13 reports" at bounding box center [581, 120] width 82 height 23
click at [575, 123] on button "Download 13 reports" at bounding box center [581, 120] width 82 height 23
click at [568, 123] on button "Download 13 reports" at bounding box center [581, 120] width 82 height 23
click at [592, 122] on button "Download 13 reports" at bounding box center [581, 120] width 82 height 23
drag, startPoint x: 560, startPoint y: 113, endPoint x: 570, endPoint y: 124, distance: 14.4
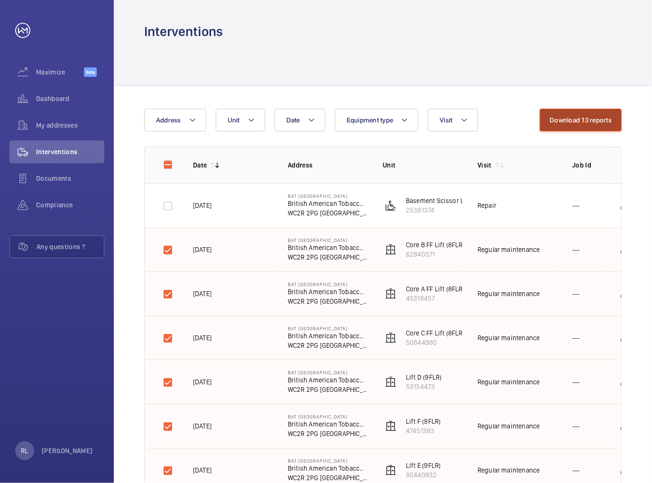
click at [560, 113] on button "Download 13 reports" at bounding box center [581, 120] width 82 height 23
click at [567, 116] on button "Download 13 reports" at bounding box center [581, 120] width 82 height 23
click at [600, 116] on button "Download 13 reports" at bounding box center [581, 120] width 82 height 23
click at [590, 117] on button "Download 13 reports" at bounding box center [581, 120] width 82 height 23
click at [587, 120] on button "Download 13 reports" at bounding box center [581, 120] width 82 height 23
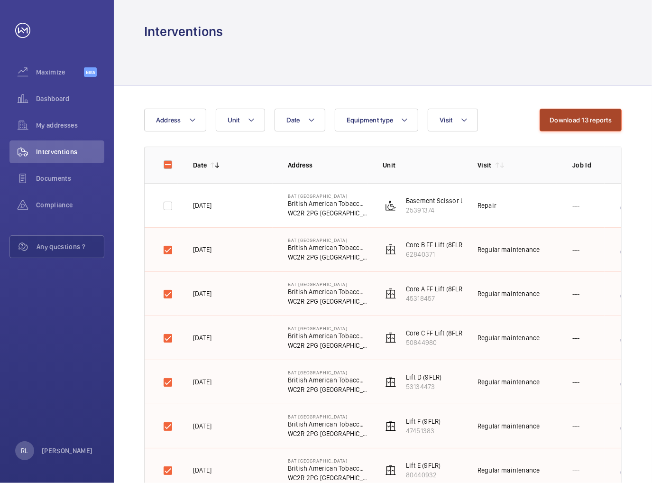
click at [576, 124] on button "Download 13 reports" at bounding box center [581, 120] width 82 height 23
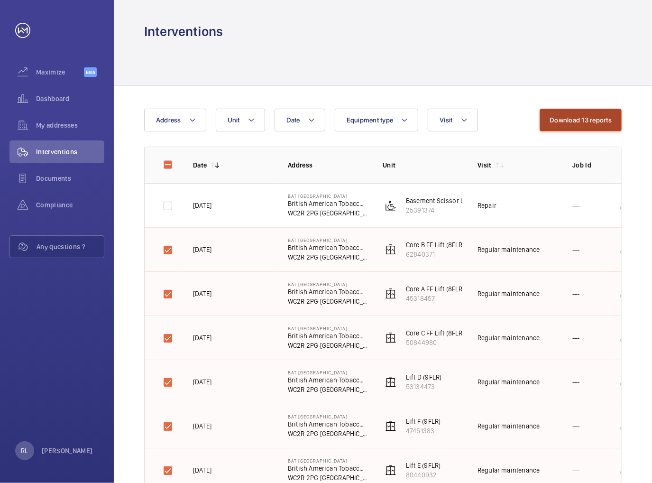
click at [576, 124] on button "Download 13 reports" at bounding box center [581, 120] width 82 height 23
click at [576, 124] on button "Download 13 reports" at bounding box center [576, 120] width 92 height 23
click at [576, 124] on button "Download 13 reports" at bounding box center [581, 120] width 82 height 23
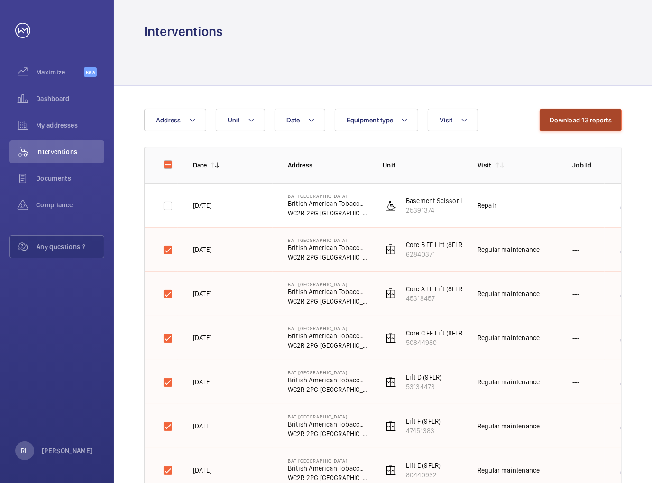
click at [576, 124] on button "Download 13 reports" at bounding box center [581, 120] width 82 height 23
click at [583, 117] on button "Download 13 reports" at bounding box center [581, 120] width 82 height 23
click at [603, 113] on button "Download 13 reports" at bounding box center [581, 120] width 82 height 23
click at [571, 124] on button "Download 13 reports" at bounding box center [581, 120] width 82 height 23
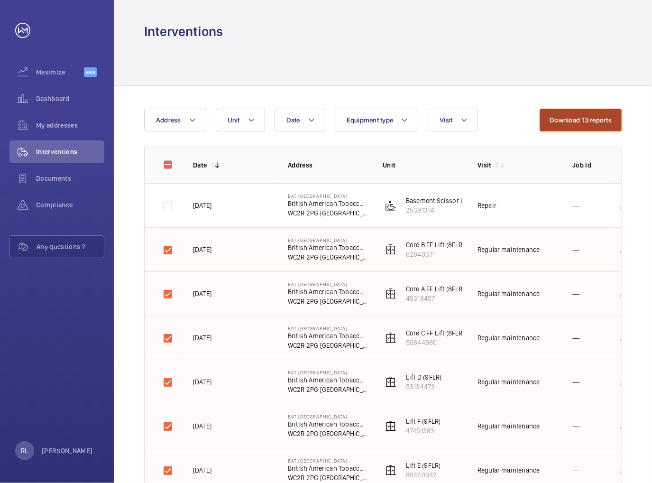
click at [573, 129] on button "Download 13 reports" at bounding box center [581, 120] width 82 height 23
click at [566, 128] on button "Download 13 reports" at bounding box center [581, 120] width 82 height 23
click at [592, 115] on button "Download 13 reports" at bounding box center [581, 120] width 82 height 23
click at [590, 114] on button "Download 13 reports" at bounding box center [581, 120] width 82 height 23
click at [554, 125] on button "Download 13 reports" at bounding box center [581, 120] width 82 height 23
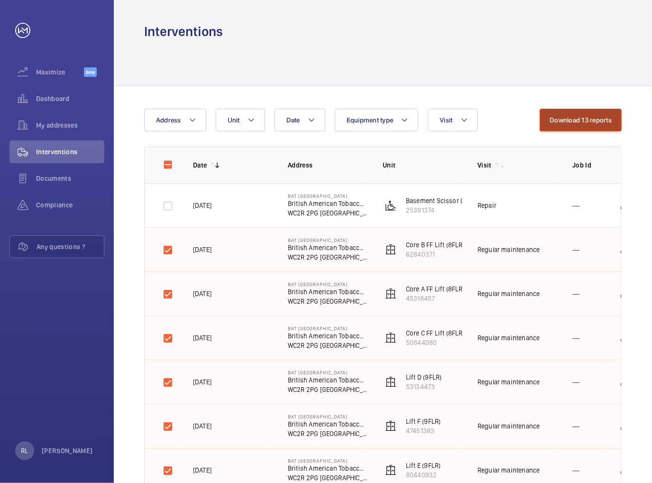
click at [576, 119] on button "Download 13 reports" at bounding box center [581, 120] width 82 height 23
click at [555, 114] on button "Download 13 reports" at bounding box center [581, 120] width 82 height 23
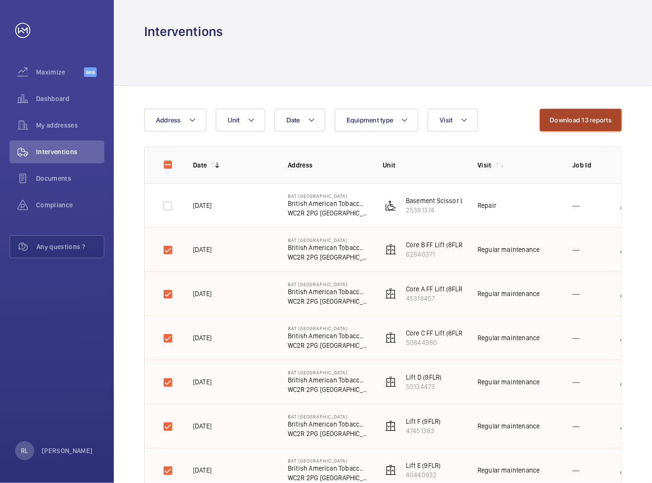
click at [555, 114] on button "Download 13 reports" at bounding box center [581, 120] width 82 height 23
click at [555, 114] on button "Download 13 reports" at bounding box center [576, 120] width 92 height 23
click at [556, 114] on button "Download 13 reports" at bounding box center [581, 120] width 82 height 23
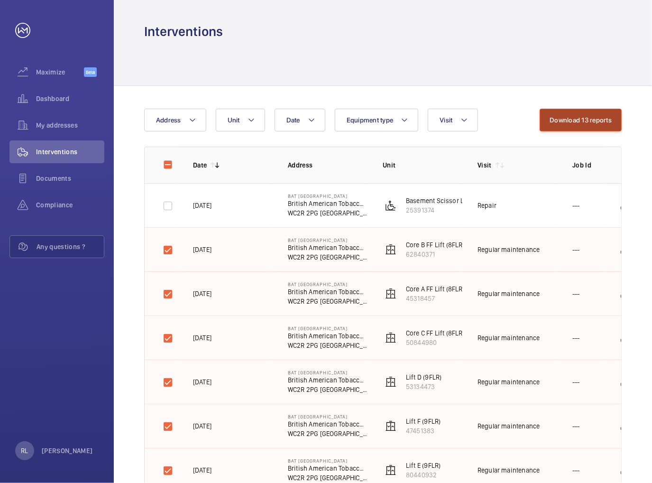
click at [556, 114] on button "Download 13 reports" at bounding box center [581, 120] width 82 height 23
click at [556, 114] on button "Download 13 reports" at bounding box center [576, 120] width 92 height 23
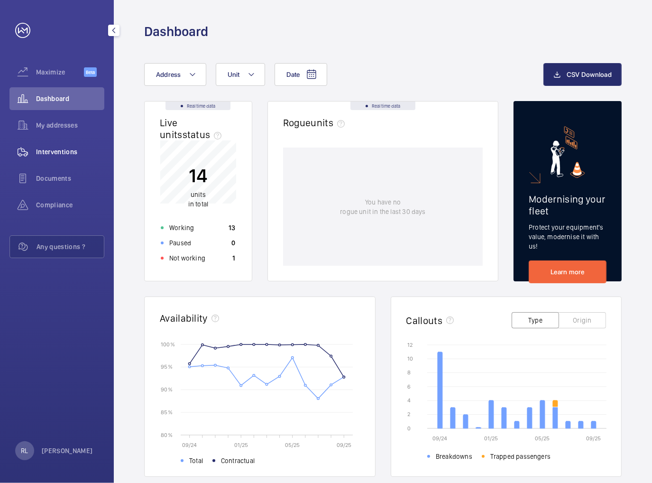
click at [61, 157] on div "Interventions" at bounding box center [56, 151] width 95 height 23
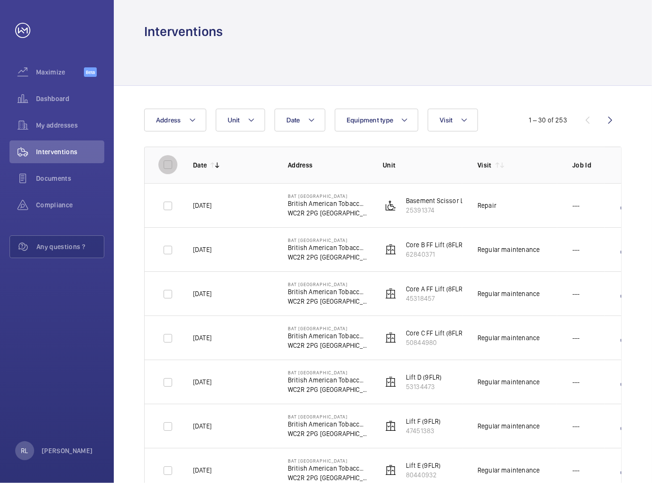
click at [171, 165] on input "checkbox" at bounding box center [167, 164] width 19 height 19
checkbox input "true"
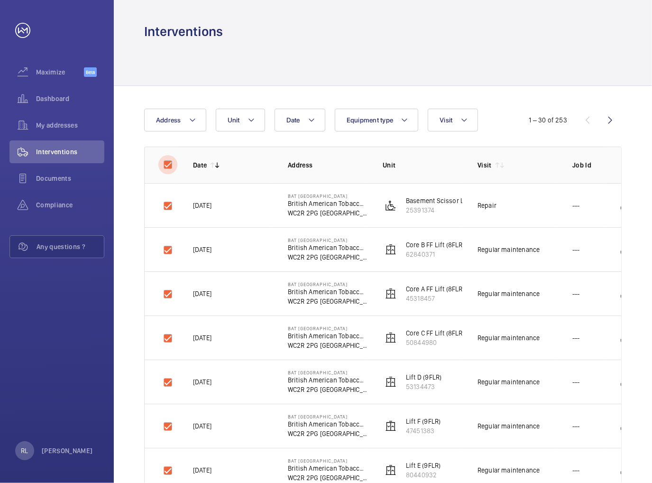
checkbox input "true"
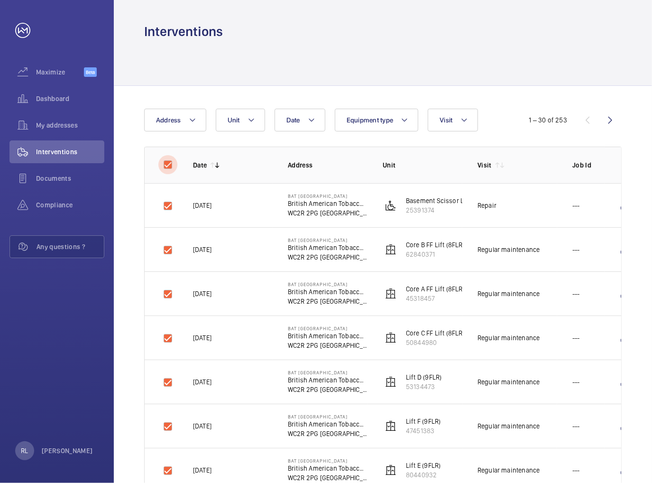
checkbox input "true"
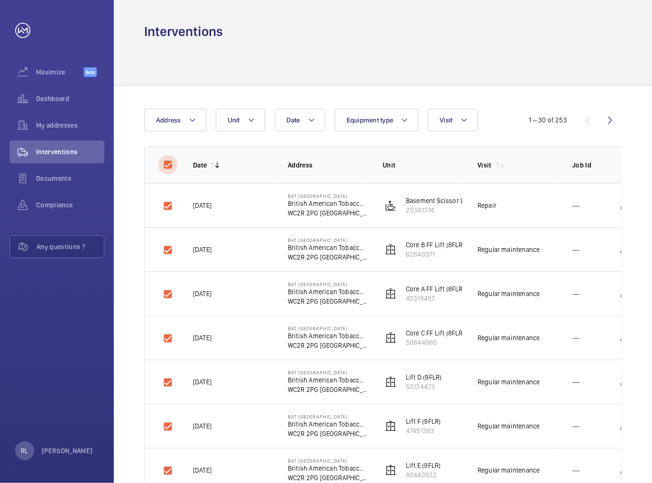
checkbox input "true"
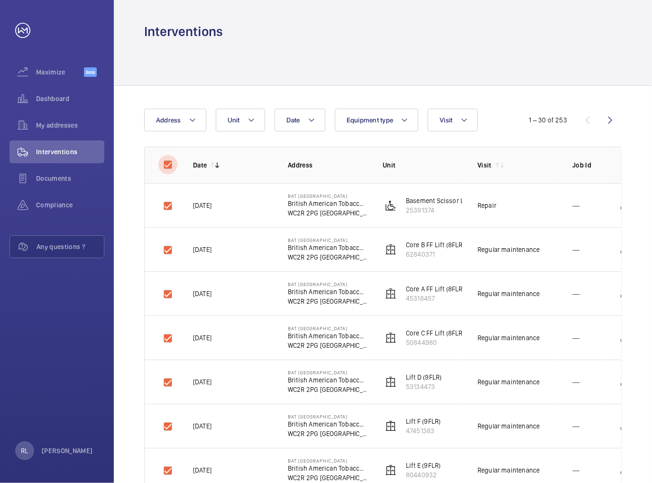
checkbox input "true"
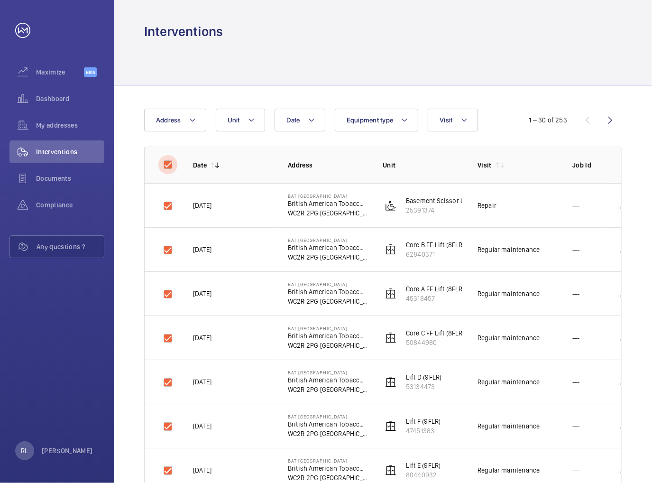
checkbox input "true"
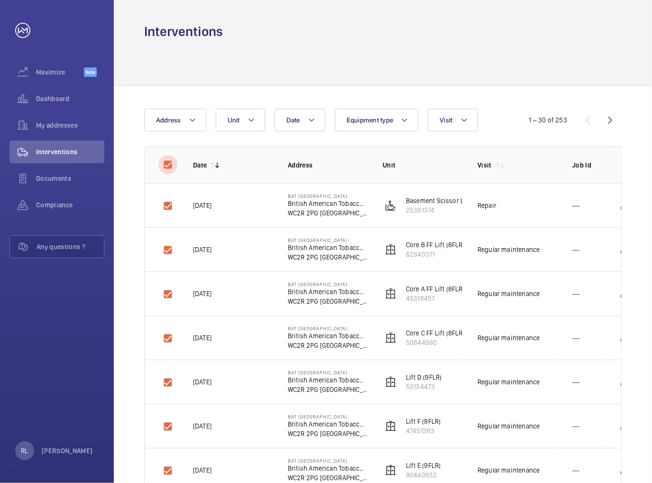
checkbox input "true"
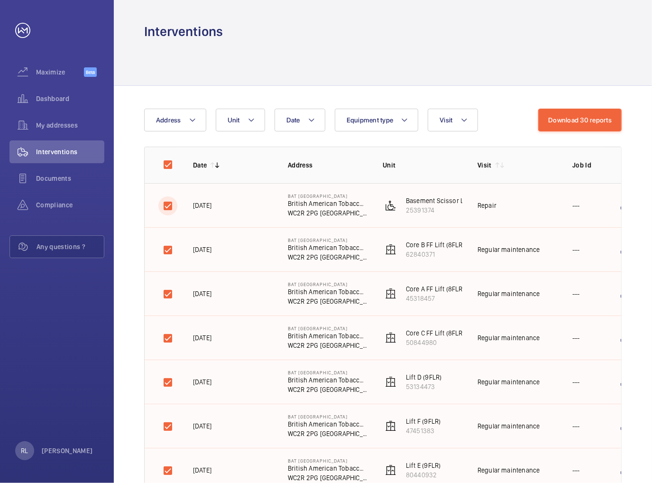
click at [164, 203] on input "checkbox" at bounding box center [167, 205] width 19 height 19
checkbox input "false"
click at [168, 163] on input "checkbox" at bounding box center [167, 164] width 19 height 19
checkbox input "true"
checkbox input "false"
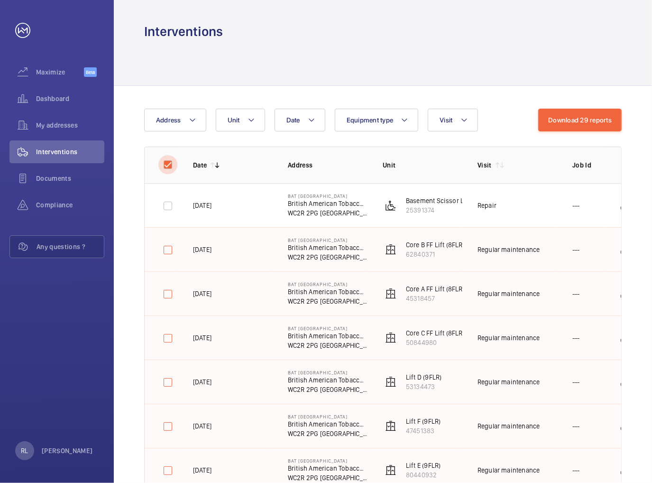
checkbox input "false"
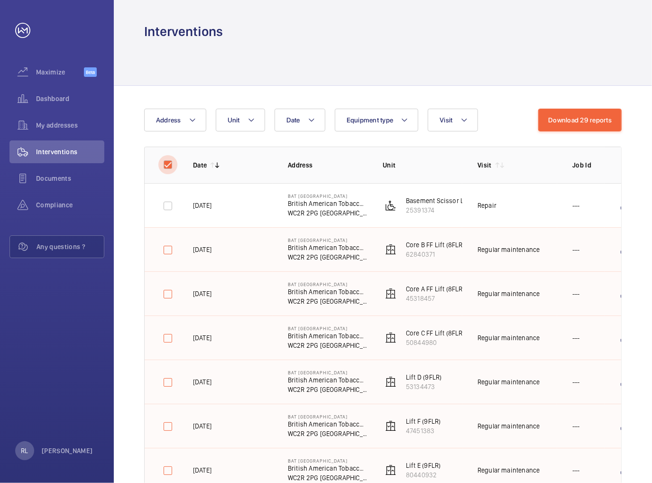
checkbox input "false"
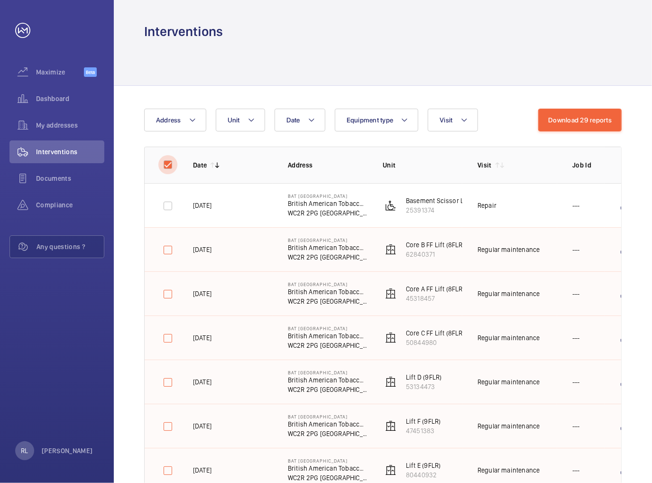
checkbox input "false"
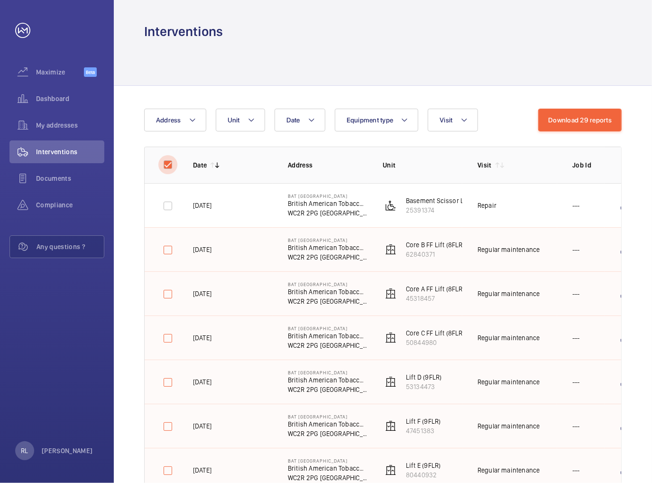
checkbox input "false"
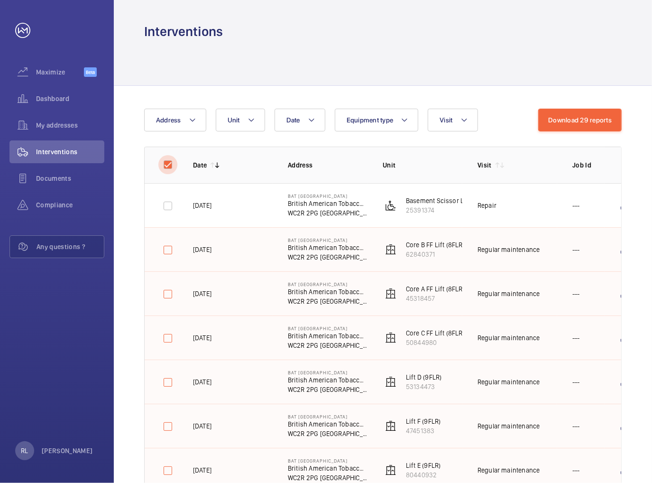
checkbox input "false"
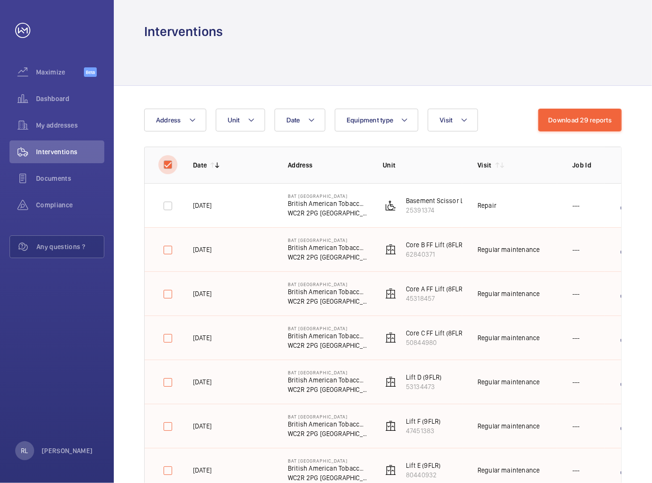
checkbox input "false"
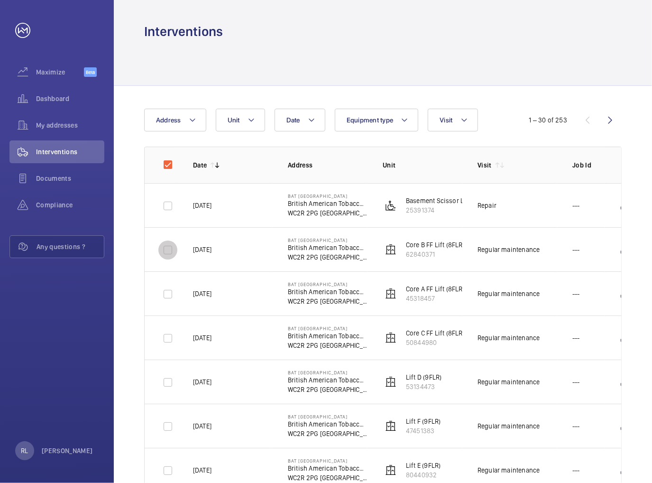
click at [173, 254] on input "checkbox" at bounding box center [167, 249] width 19 height 19
checkbox input "true"
drag, startPoint x: 172, startPoint y: 283, endPoint x: 165, endPoint y: 321, distance: 39.1
click at [172, 283] on div at bounding box center [167, 294] width 23 height 23
checkbox input "true"
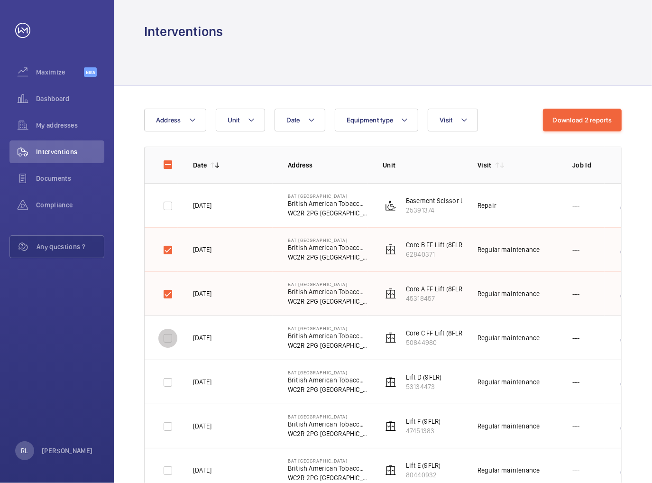
click at [166, 341] on input "checkbox" at bounding box center [167, 338] width 19 height 19
checkbox input "true"
drag, startPoint x: 171, startPoint y: 387, endPoint x: 171, endPoint y: 395, distance: 7.1
click at [171, 387] on input "checkbox" at bounding box center [167, 382] width 19 height 19
checkbox input "true"
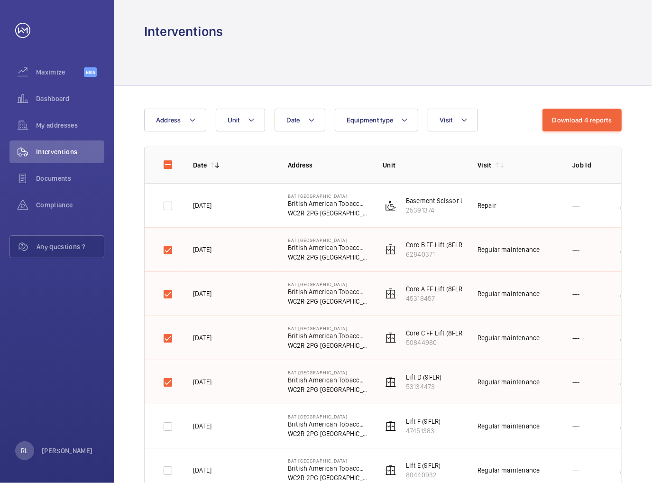
click at [172, 413] on td at bounding box center [161, 426] width 33 height 44
click at [175, 420] on input "checkbox" at bounding box center [167, 426] width 19 height 19
checkbox input "true"
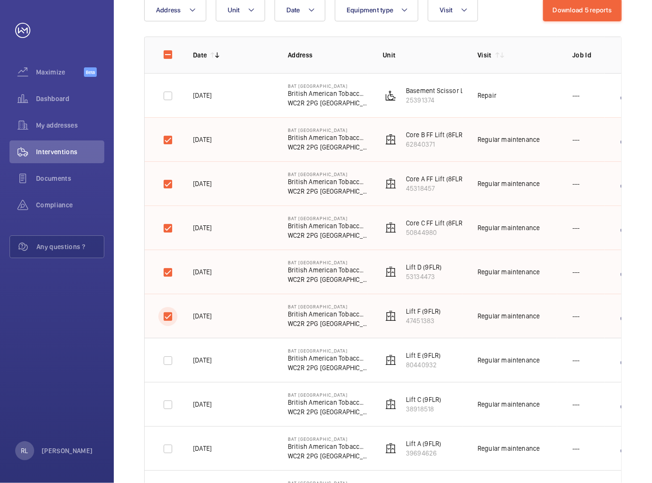
scroll to position [237, 0]
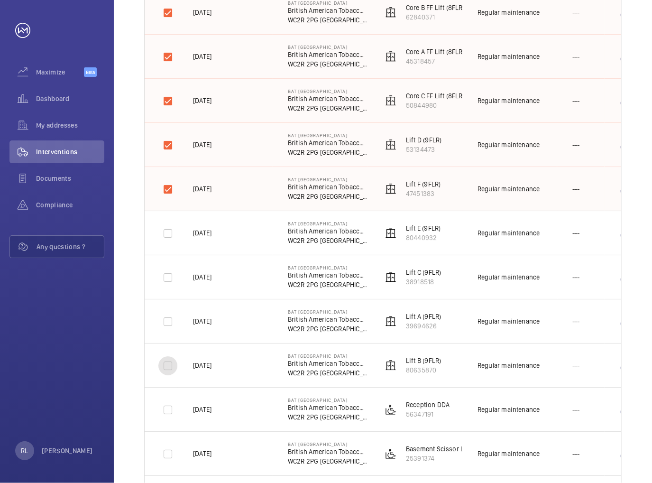
click at [170, 364] on input "checkbox" at bounding box center [167, 365] width 19 height 19
checkbox input "true"
click at [169, 323] on input "checkbox" at bounding box center [167, 321] width 19 height 19
checkbox input "true"
click at [175, 272] on input "checkbox" at bounding box center [167, 277] width 19 height 19
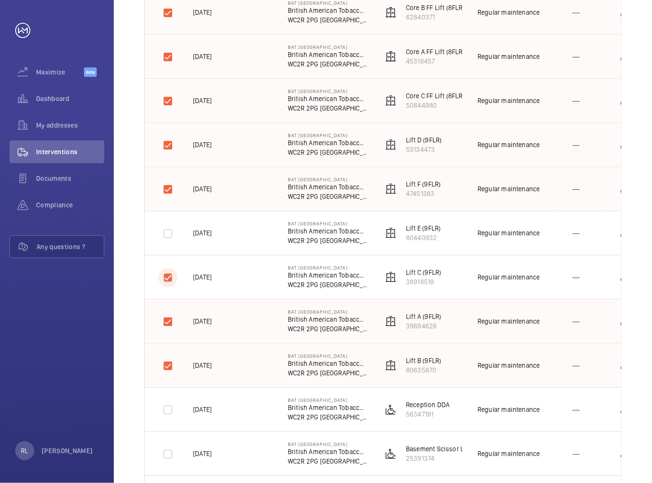
checkbox input "true"
click at [172, 228] on input "checkbox" at bounding box center [167, 233] width 19 height 19
checkbox input "true"
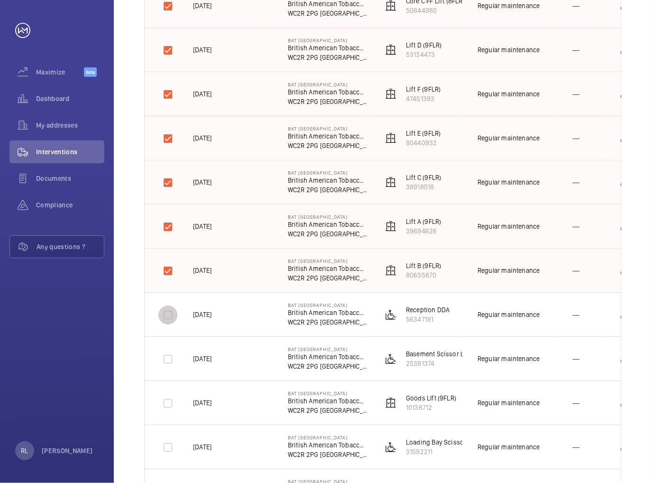
click at [170, 318] on input "checkbox" at bounding box center [167, 314] width 19 height 19
checkbox input "true"
click at [169, 359] on input "checkbox" at bounding box center [167, 359] width 19 height 19
checkbox input "true"
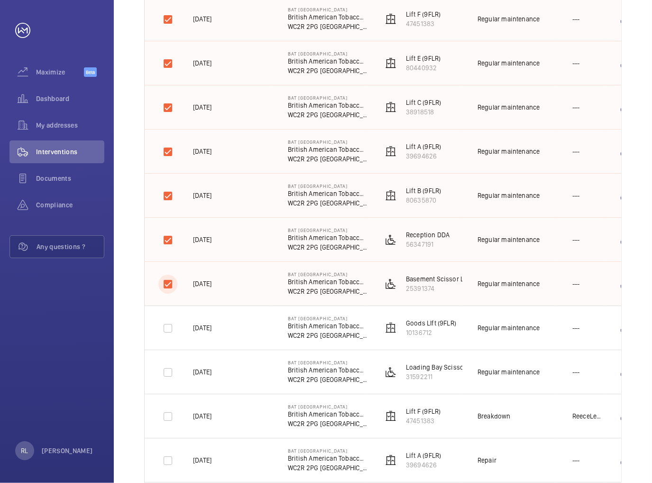
scroll to position [427, 0]
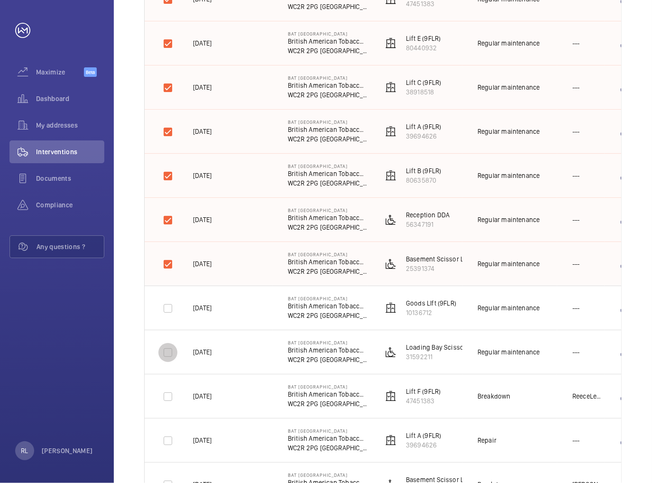
click at [173, 350] on input "checkbox" at bounding box center [167, 352] width 19 height 19
checkbox input "true"
click at [175, 313] on input "checkbox" at bounding box center [167, 308] width 19 height 19
checkbox input "true"
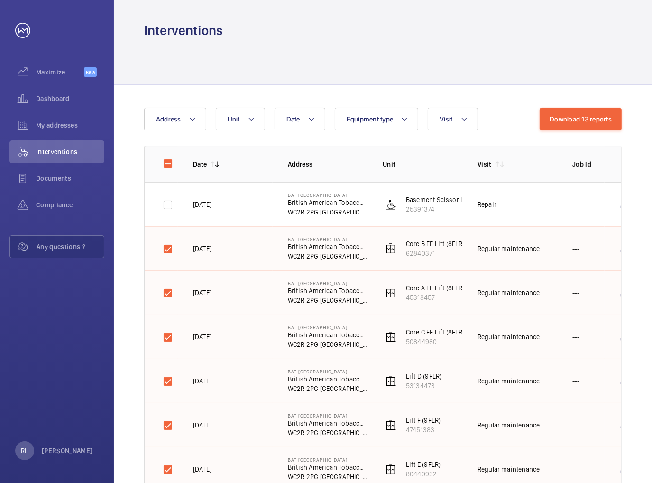
scroll to position [0, 0]
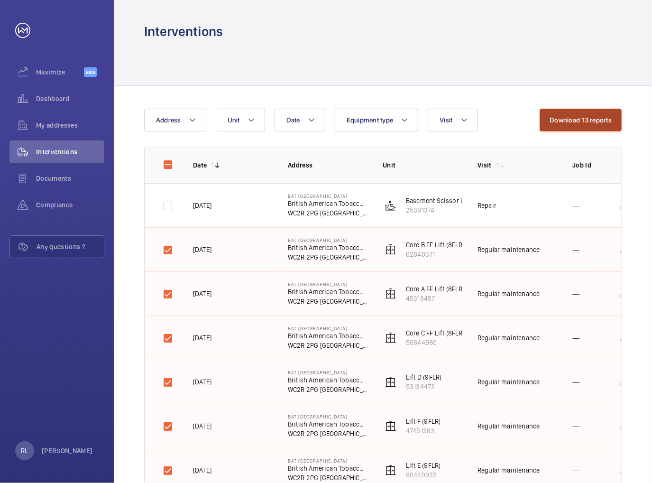
click at [600, 123] on button "Download 13 reports" at bounding box center [581, 120] width 82 height 23
click at [582, 122] on button "Download 13 reports" at bounding box center [581, 120] width 82 height 23
click at [584, 120] on button "Download 13 reports" at bounding box center [581, 120] width 82 height 23
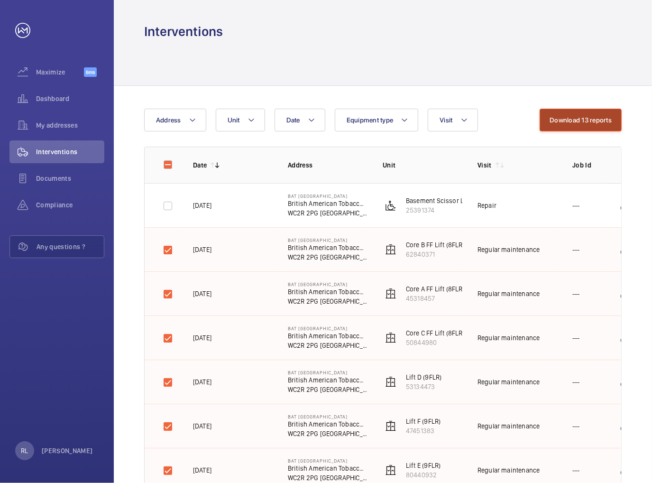
click at [584, 120] on button "Download 13 reports" at bounding box center [581, 120] width 82 height 23
click at [61, 173] on div "Documents" at bounding box center [56, 178] width 95 height 23
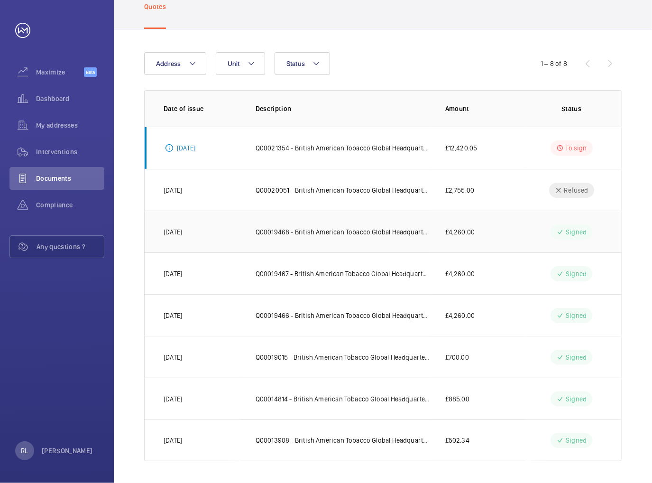
scroll to position [57, 0]
click at [59, 212] on div "Compliance" at bounding box center [56, 204] width 95 height 23
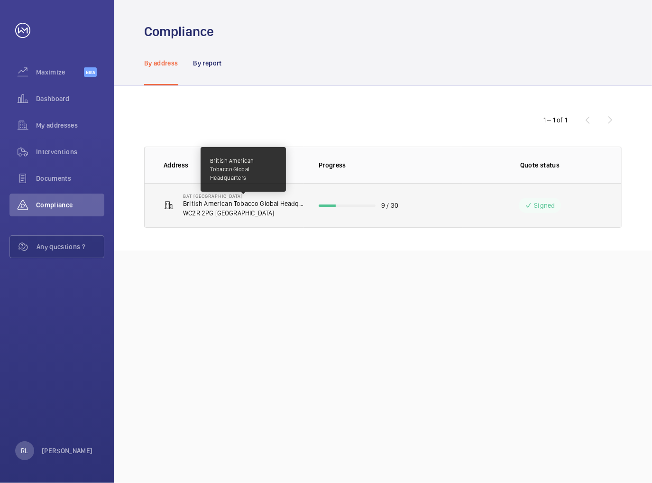
click at [205, 200] on p "British American Tobacco Global Headquarters" at bounding box center [243, 203] width 120 height 9
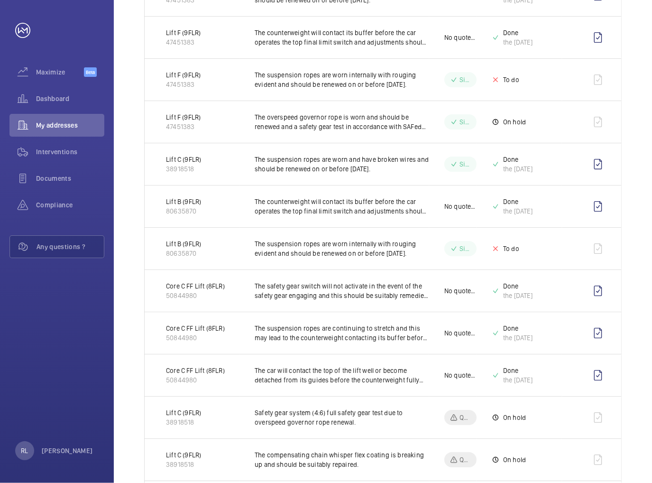
scroll to position [332, 0]
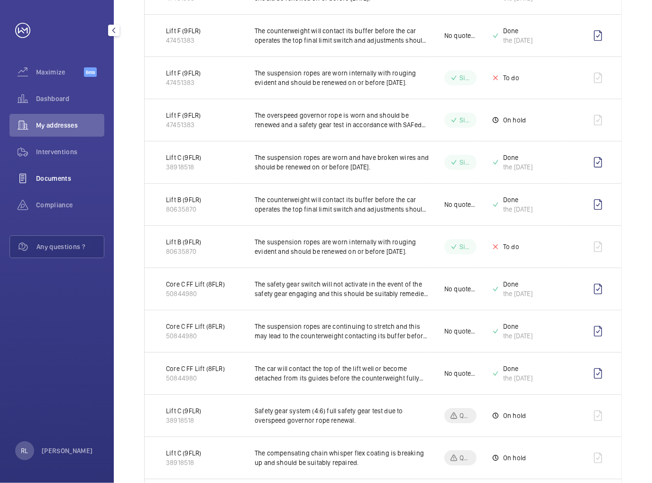
click at [43, 182] on span "Documents" at bounding box center [70, 178] width 68 height 9
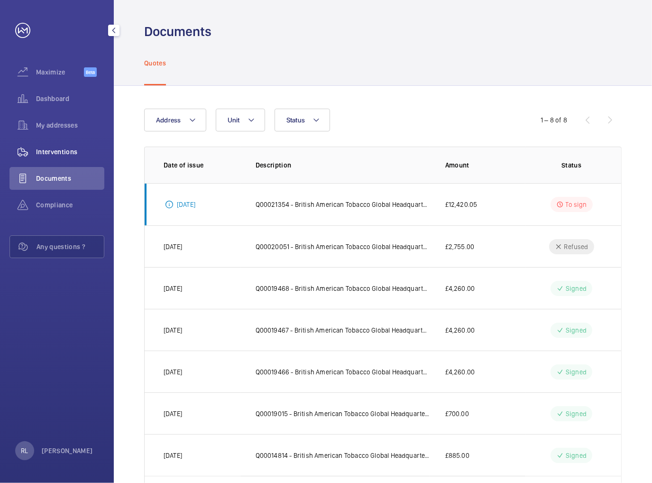
click at [51, 155] on span "Interventions" at bounding box center [70, 151] width 68 height 9
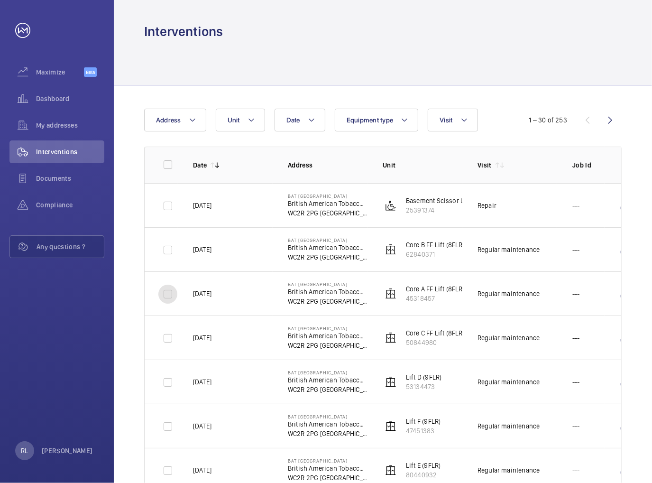
click at [173, 285] on input "checkbox" at bounding box center [167, 294] width 19 height 19
checkbox input "true"
click at [587, 126] on button "Download 1 report" at bounding box center [584, 120] width 74 height 23
click at [583, 117] on button "Download 1 report" at bounding box center [584, 120] width 74 height 23
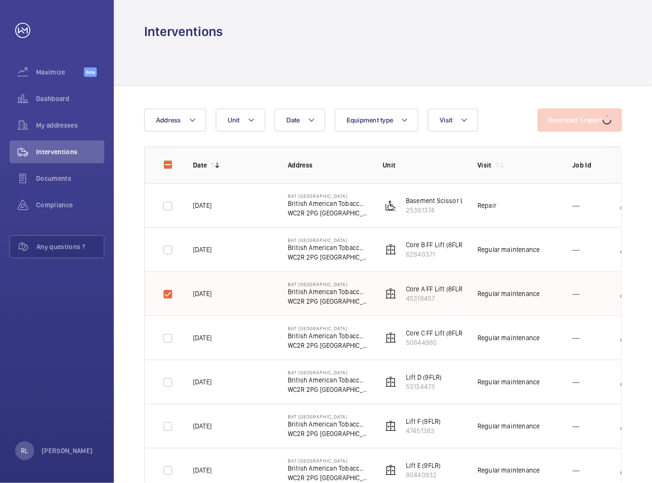
click at [583, 117] on button "Download 1 report" at bounding box center [580, 120] width 84 height 23
click at [583, 117] on button "Download 1 report" at bounding box center [584, 120] width 74 height 23
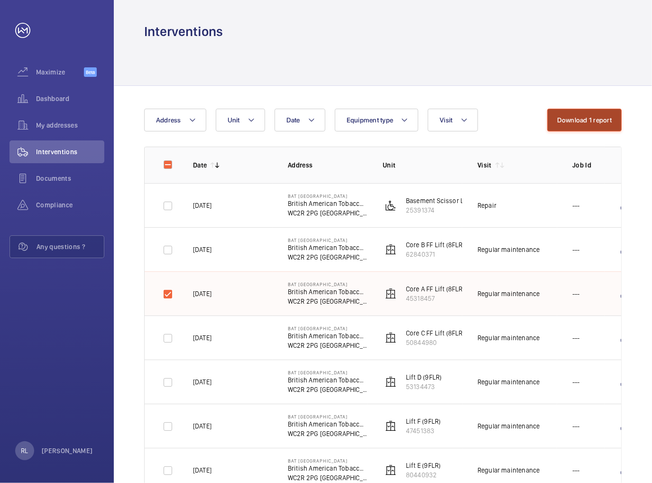
click at [583, 117] on button "Download 1 report" at bounding box center [584, 120] width 74 height 23
drag, startPoint x: 583, startPoint y: 117, endPoint x: 607, endPoint y: 119, distance: 23.3
click at [607, 119] on button "Download 1 report" at bounding box center [584, 120] width 74 height 23
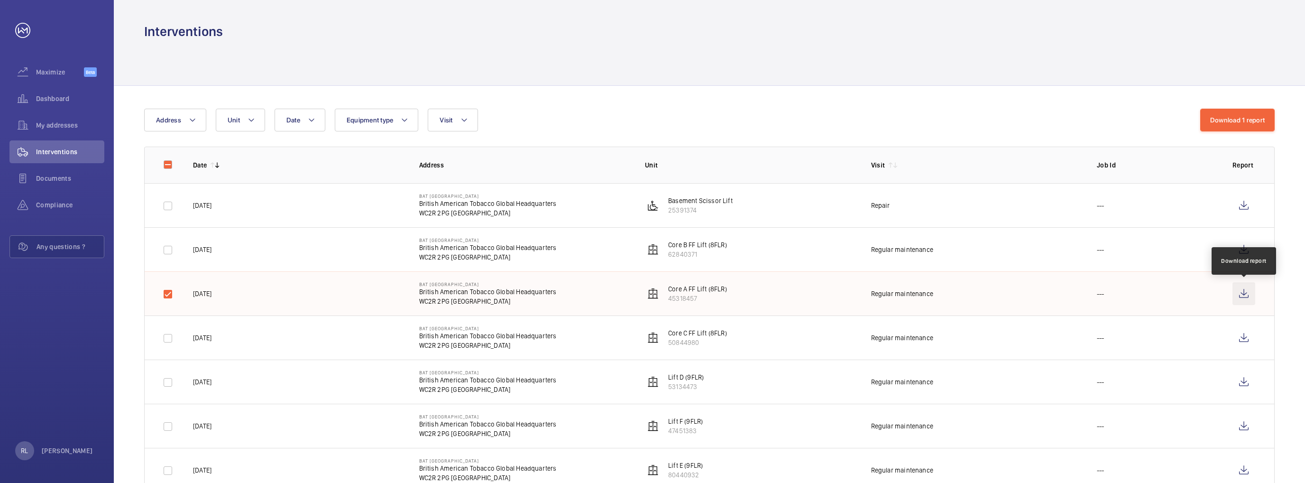
click at [652, 294] on wm-front-icon-button at bounding box center [1243, 293] width 23 height 23
click at [652, 251] on wm-front-icon-button at bounding box center [1243, 249] width 23 height 23
click at [652, 384] on wm-front-icon-button at bounding box center [1243, 381] width 23 height 23
click at [652, 247] on wm-front-icon-button at bounding box center [1243, 249] width 23 height 23
click at [652, 297] on wm-front-icon-button at bounding box center [1243, 293] width 23 height 23
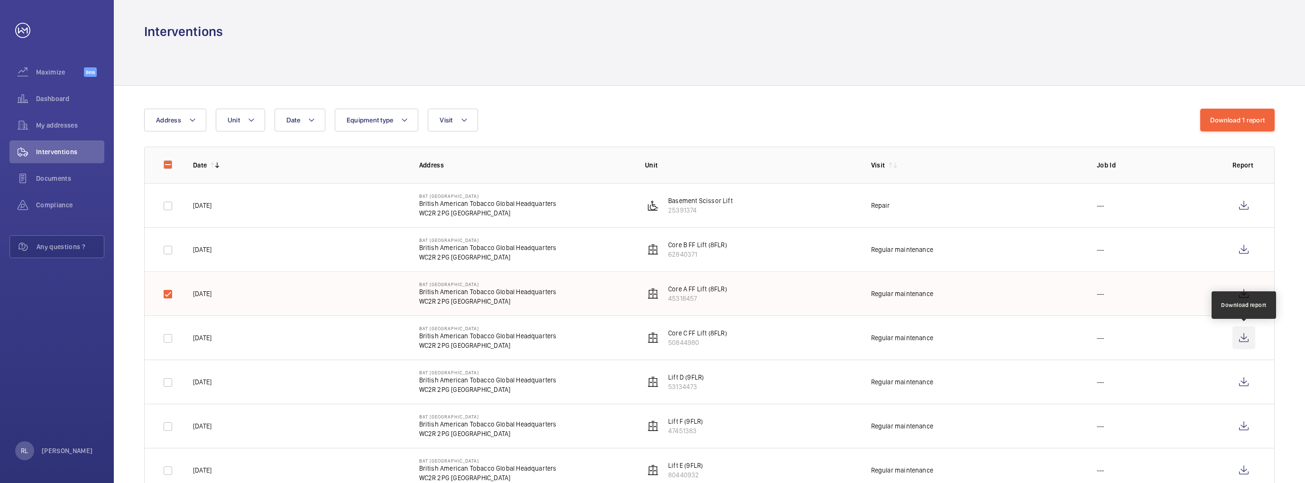
click at [652, 334] on wm-front-icon-button at bounding box center [1243, 337] width 23 height 23
click at [652, 382] on wm-front-icon-button at bounding box center [1243, 381] width 23 height 23
click at [652, 426] on wm-front-icon-button at bounding box center [1243, 425] width 23 height 23
click at [652, 472] on wm-front-icon-button at bounding box center [1243, 470] width 23 height 23
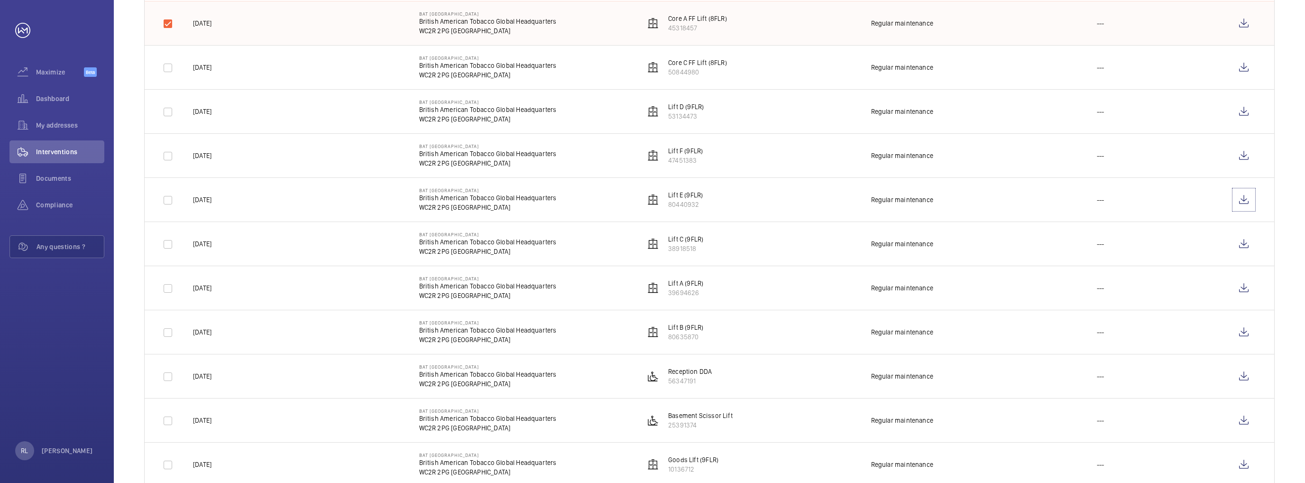
scroll to position [285, 0]
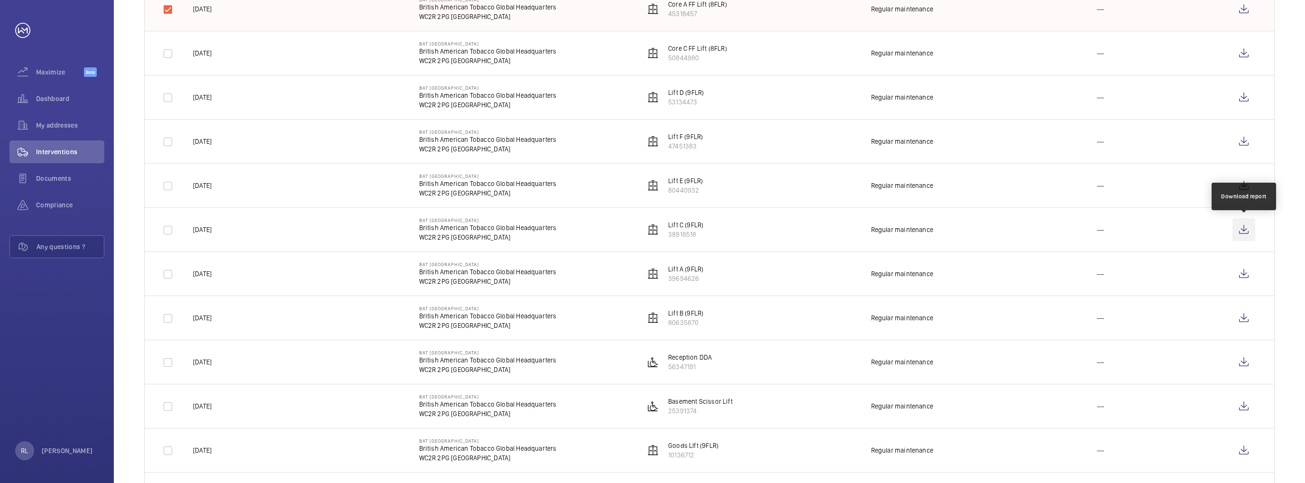
click at [652, 229] on wm-front-icon-button at bounding box center [1243, 229] width 23 height 23
click at [652, 272] on wm-front-icon-button at bounding box center [1243, 273] width 23 height 23
click at [652, 321] on wm-front-icon-button at bounding box center [1243, 317] width 23 height 23
click at [652, 359] on wm-front-icon-button at bounding box center [1243, 361] width 23 height 23
click at [652, 405] on wm-front-icon-button at bounding box center [1243, 406] width 23 height 23
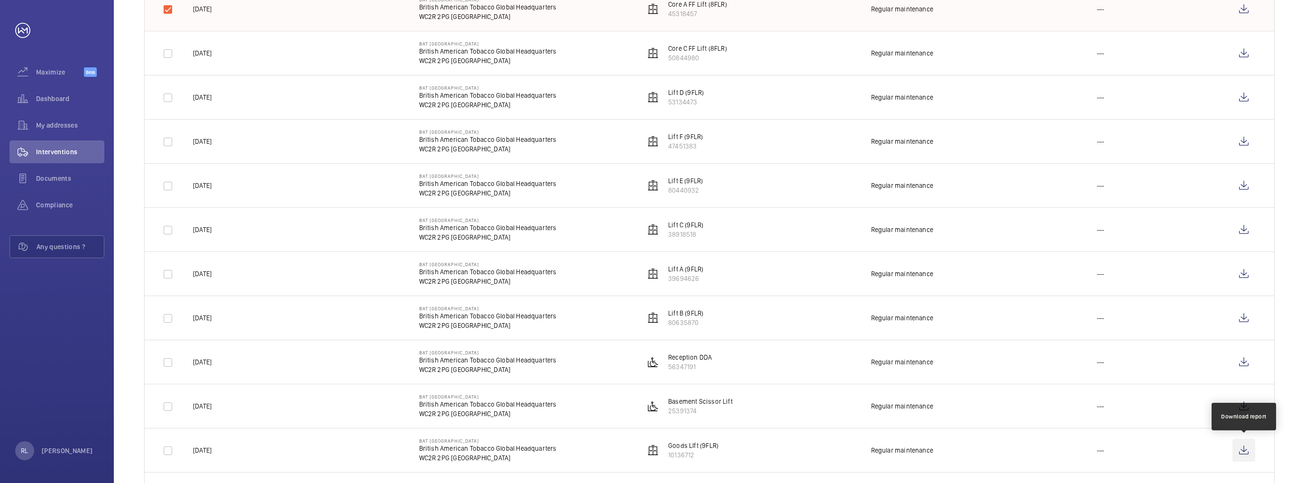
click at [652, 453] on wm-front-icon-button at bounding box center [1243, 450] width 23 height 23
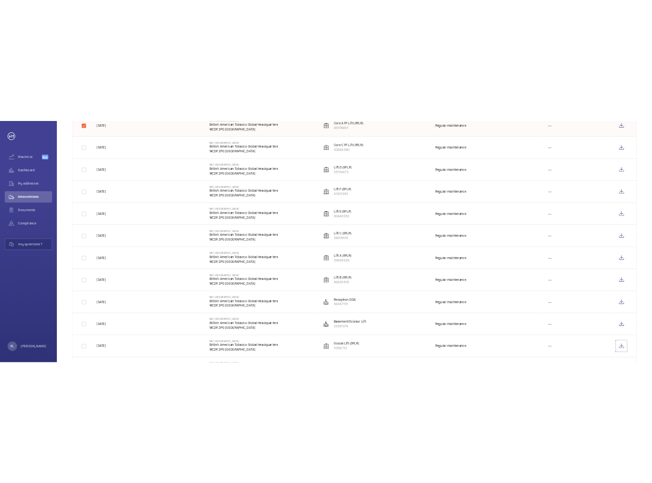
scroll to position [332, 0]
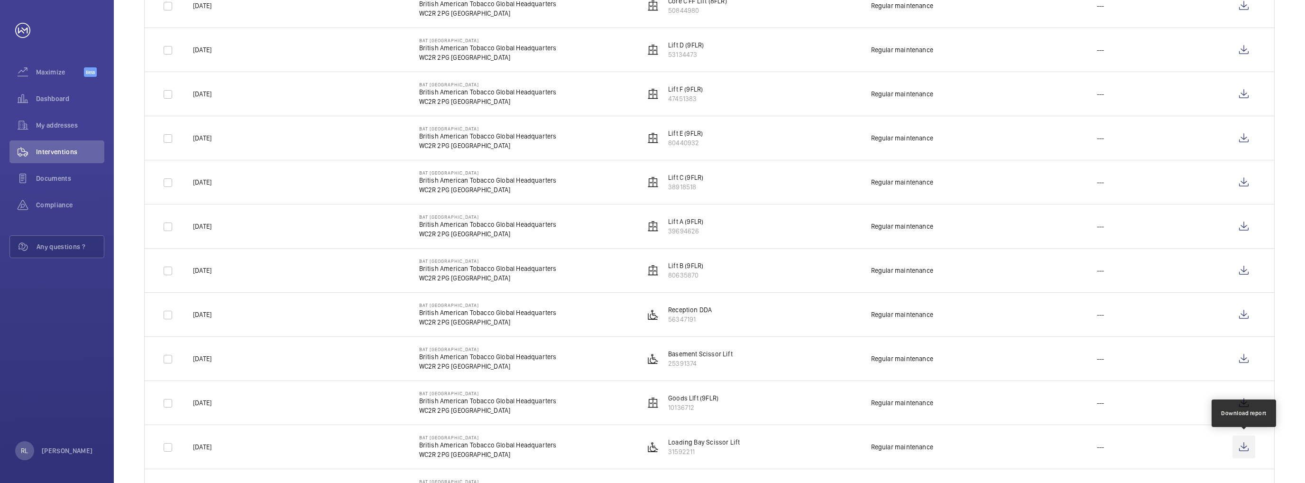
click at [652, 448] on wm-front-icon-button at bounding box center [1243, 446] width 23 height 23
